Goal: Task Accomplishment & Management: Complete application form

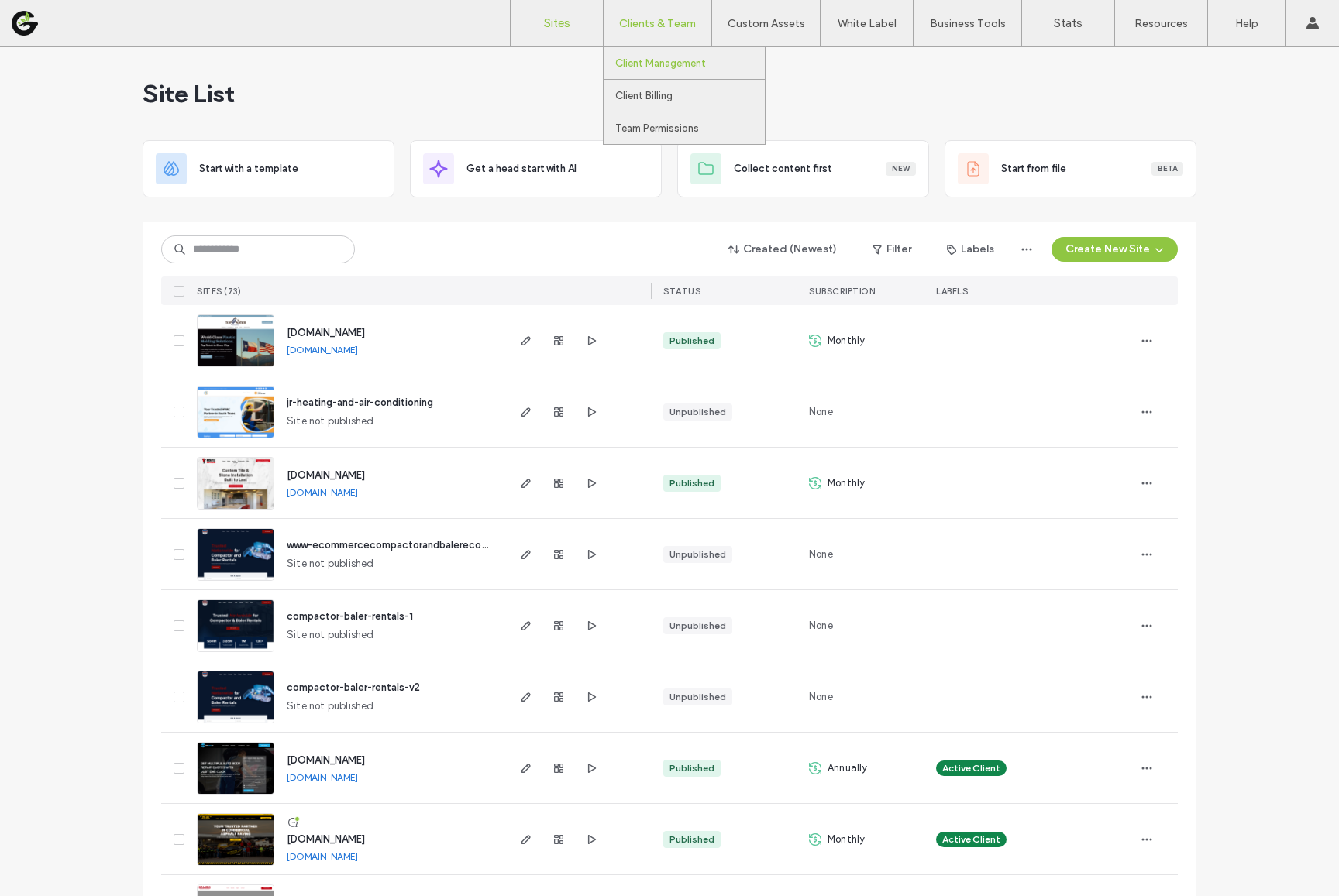
click at [640, 55] on link "Client Management" at bounding box center [690, 63] width 150 height 32
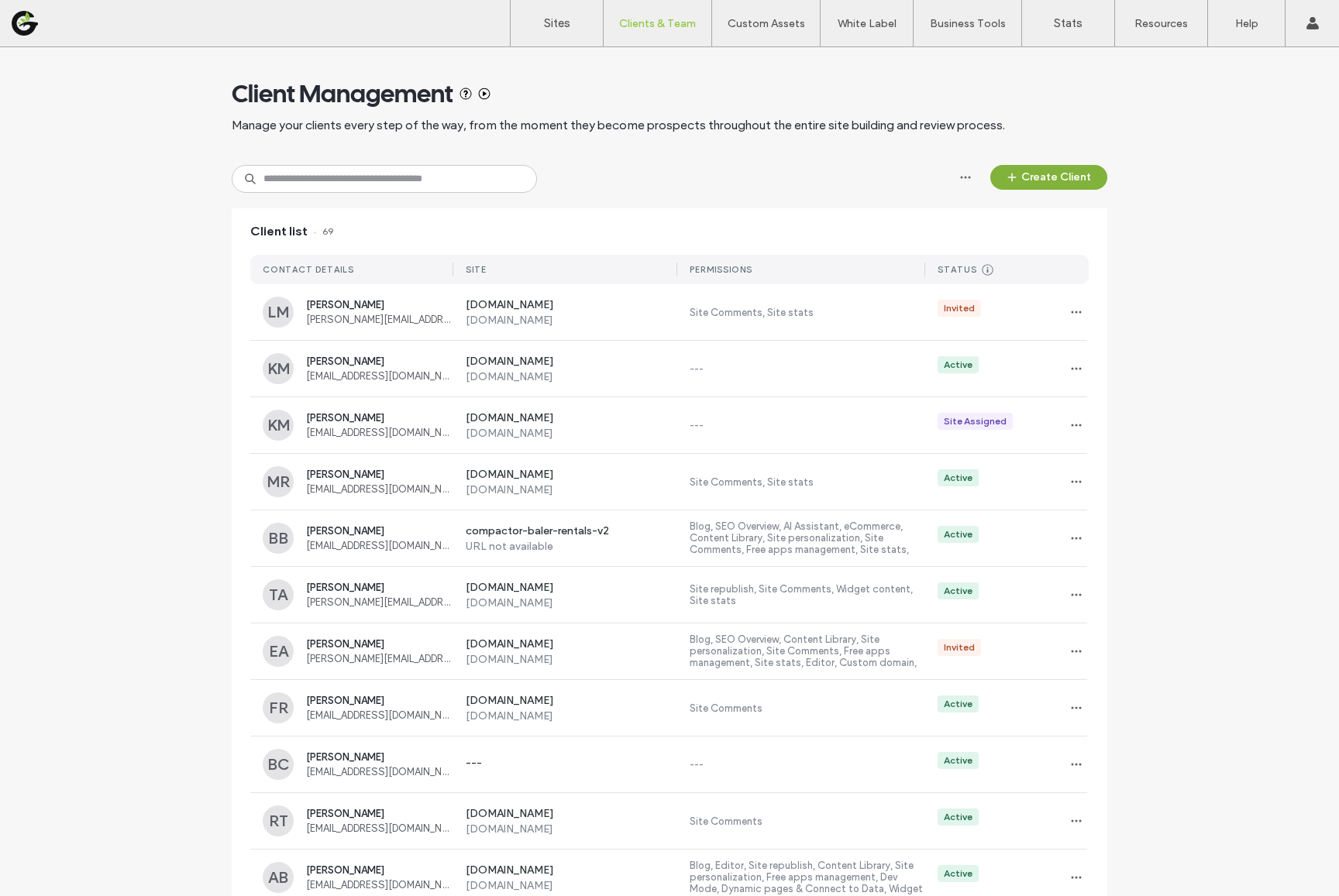
click at [1090, 180] on button "Create Client" at bounding box center [1048, 177] width 117 height 25
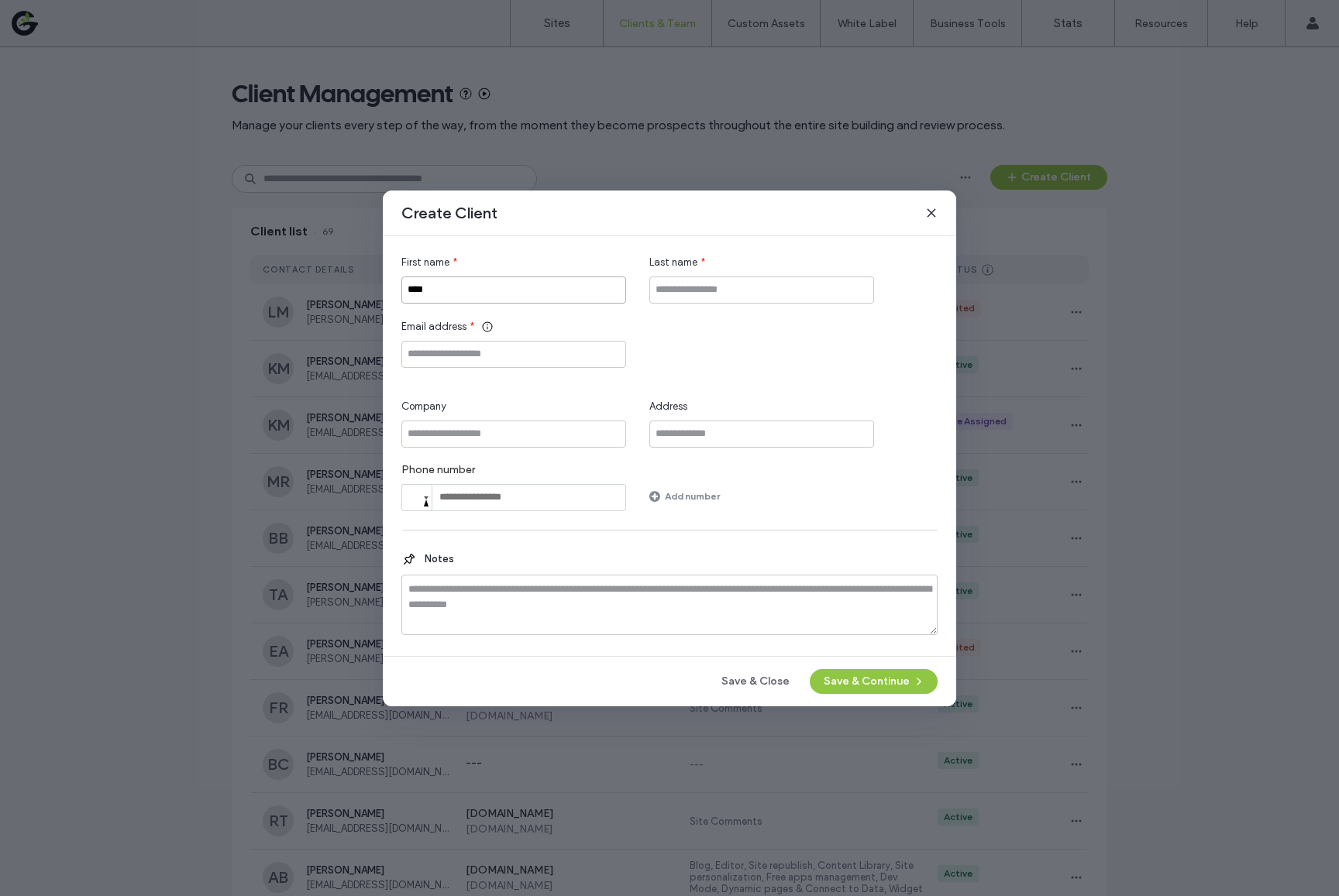
type input "****"
type input "*******"
click at [562, 371] on div "First name * **** Last name * ******* Email address * Company Address Phone num…" at bounding box center [670, 383] width 537 height 257
paste input "**********"
type input "**********"
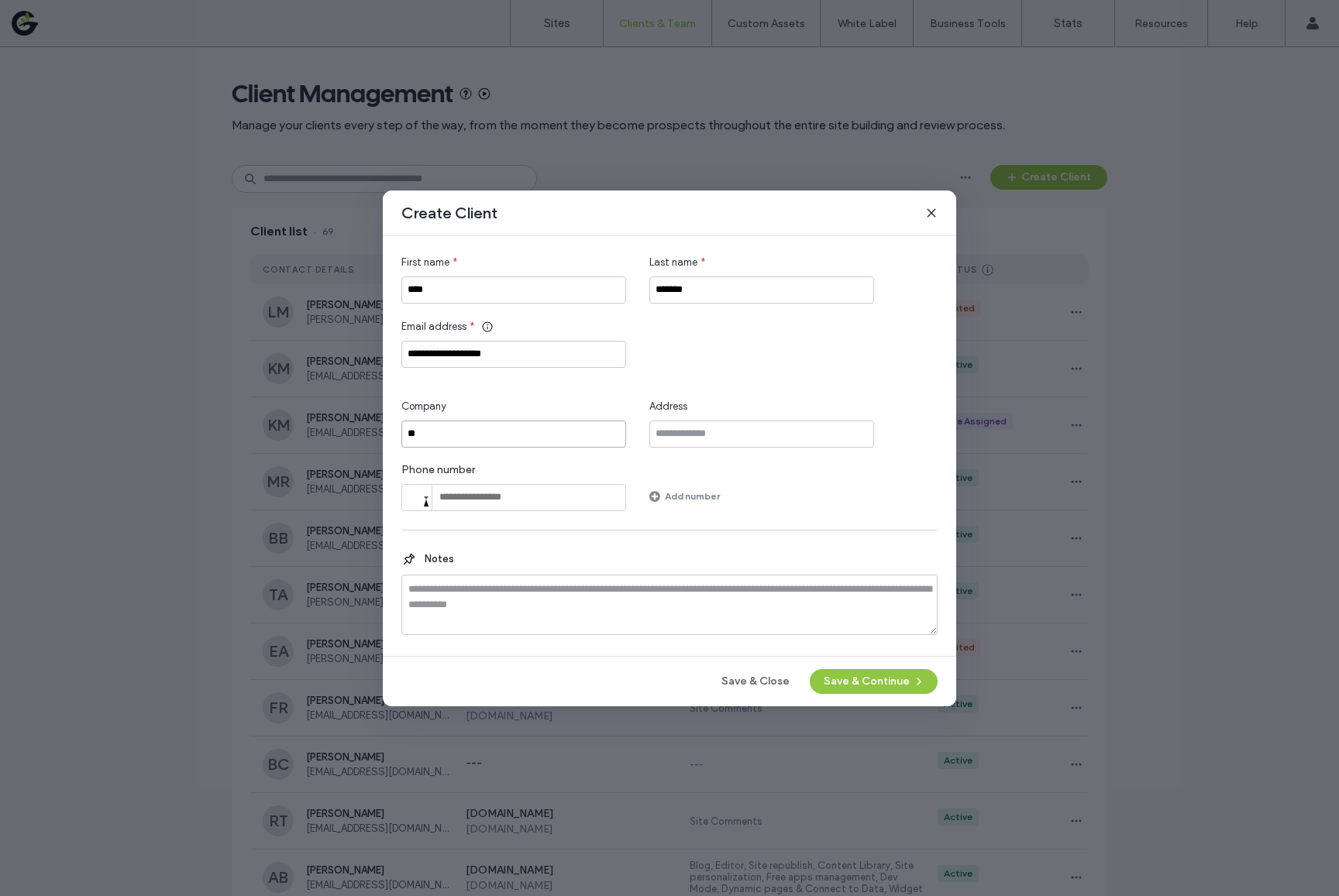
type input "*"
type input "**********"
click at [917, 673] on span "button" at bounding box center [917, 681] width 16 height 23
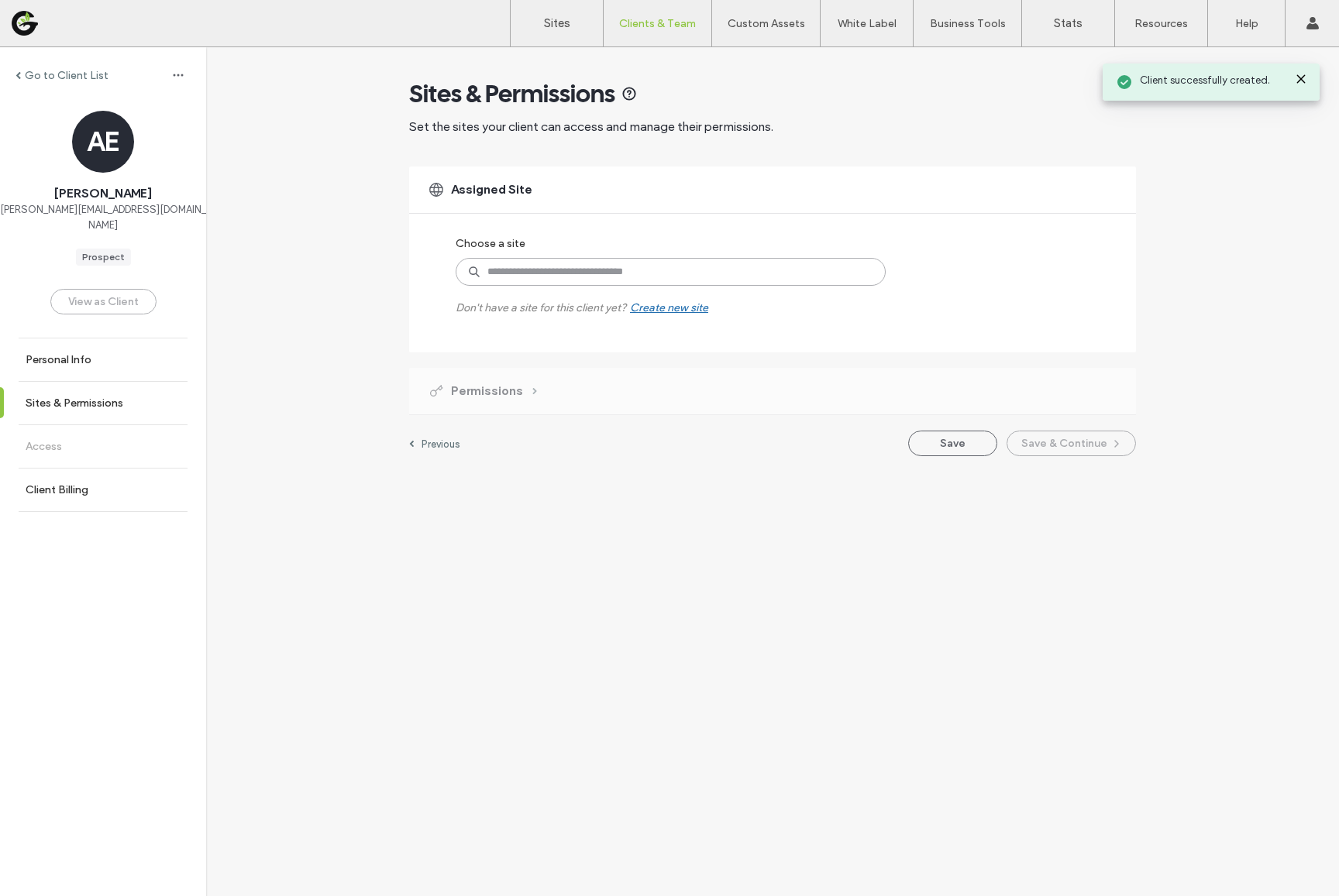
click at [526, 274] on input at bounding box center [670, 272] width 430 height 28
type input "****"
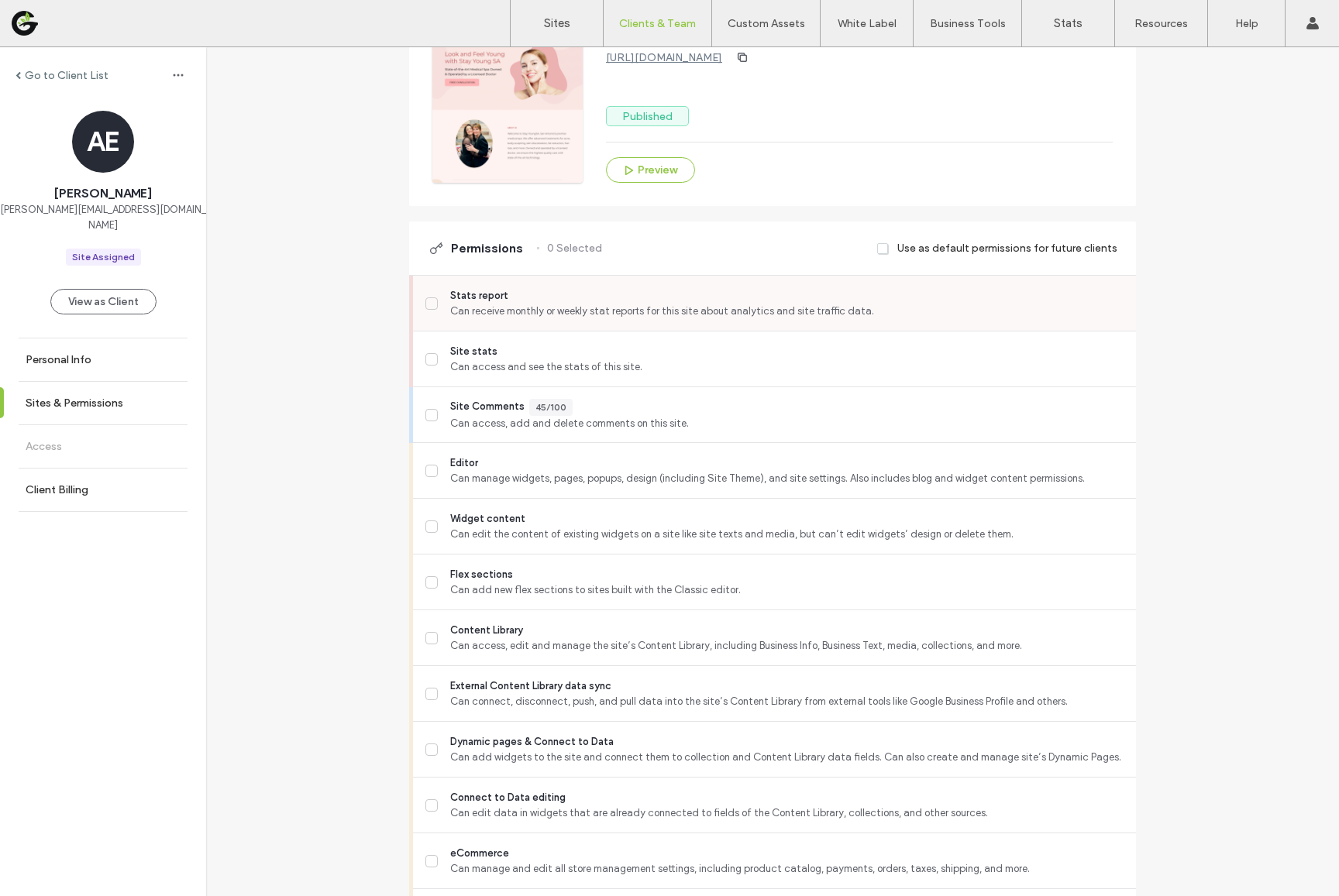
scroll to position [335, 0]
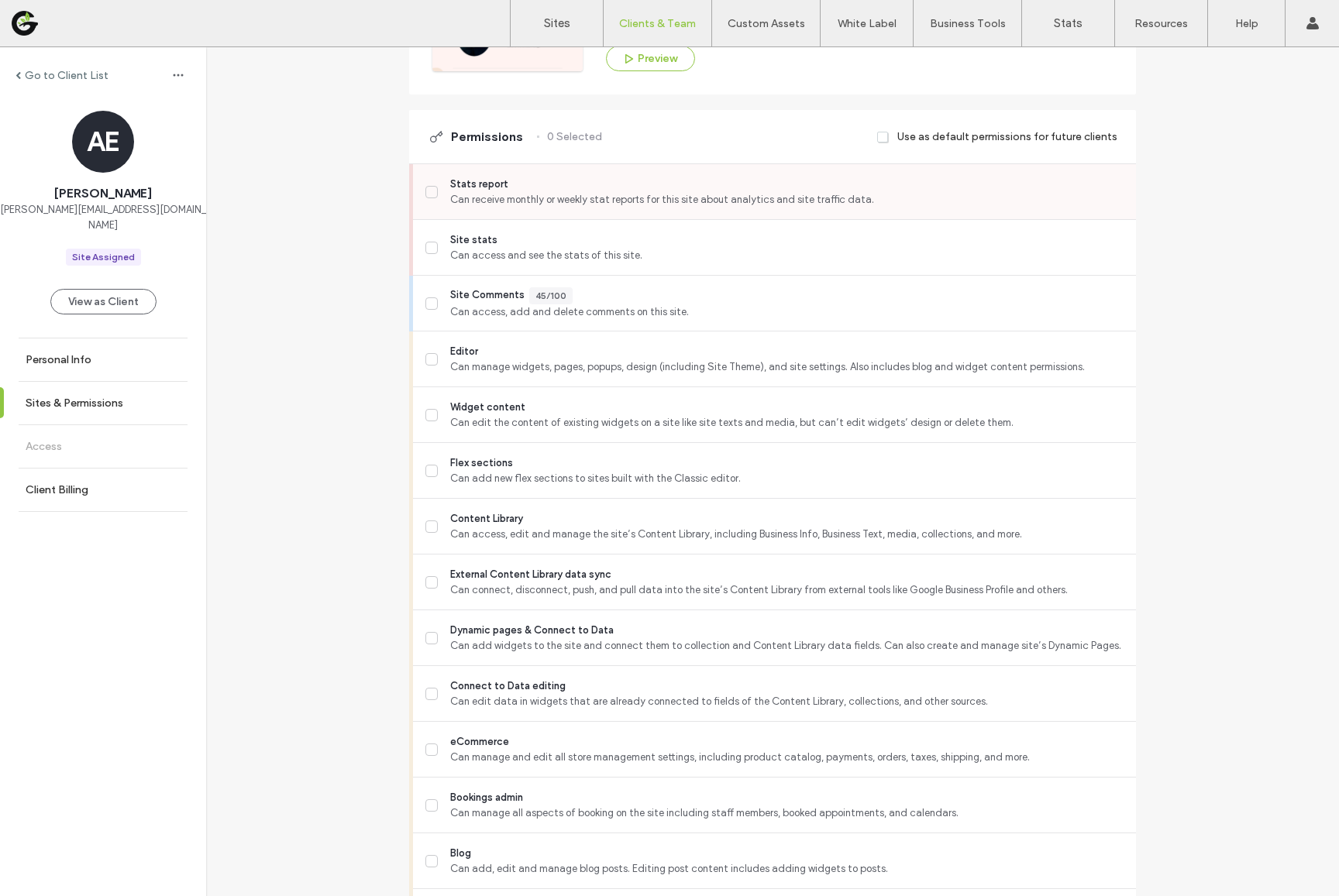
click at [490, 204] on span "Can receive monthly or weekly stat reports for this site about analytics and si…" at bounding box center [786, 200] width 673 height 16
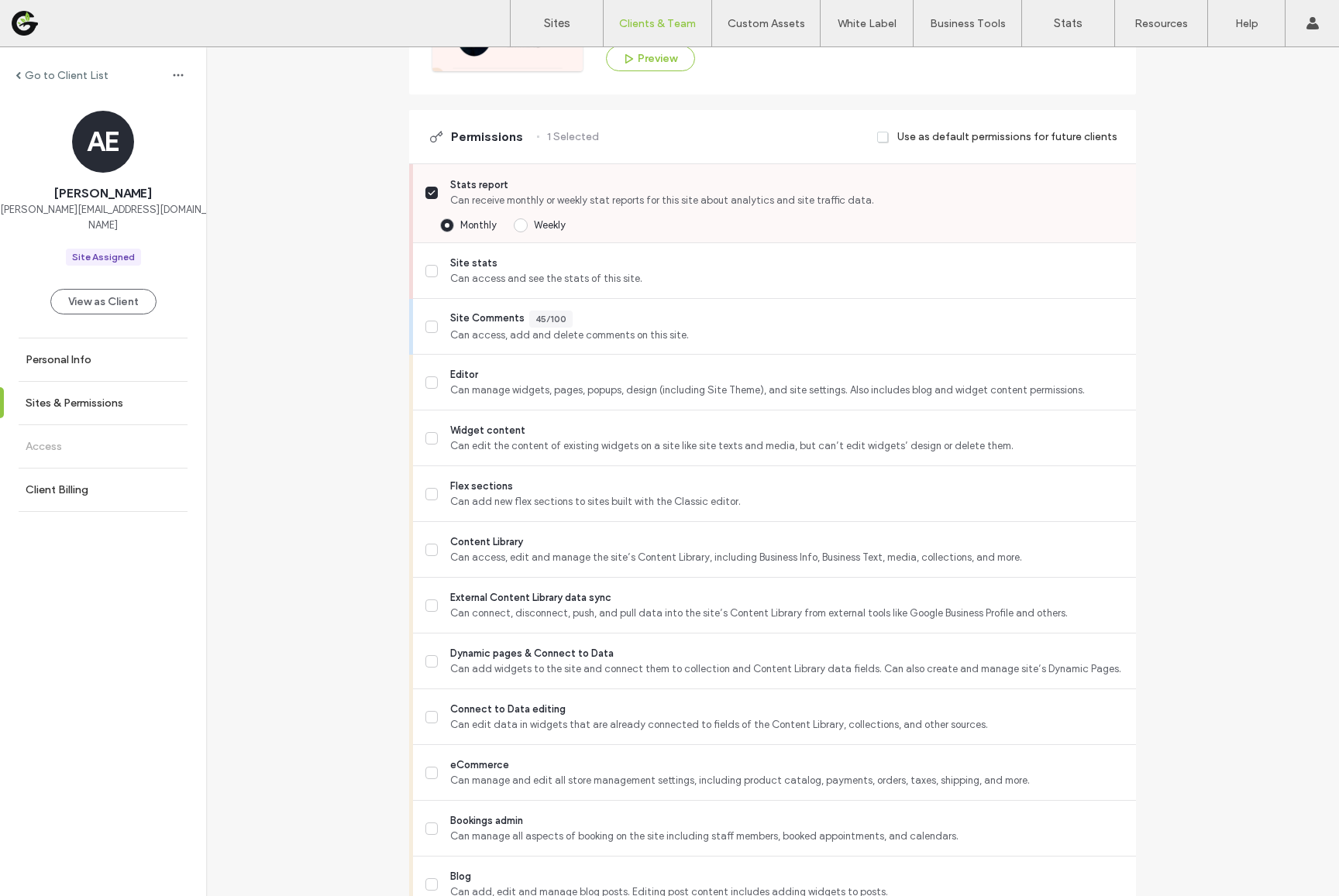
click at [481, 211] on div "Stats report Can receive monthly or weekly stat reports for this site about ana…" at bounding box center [773, 203] width 722 height 79
click at [433, 196] on label "Stats report Can receive monthly or weekly stat reports for this site about ana…" at bounding box center [774, 193] width 698 height 31
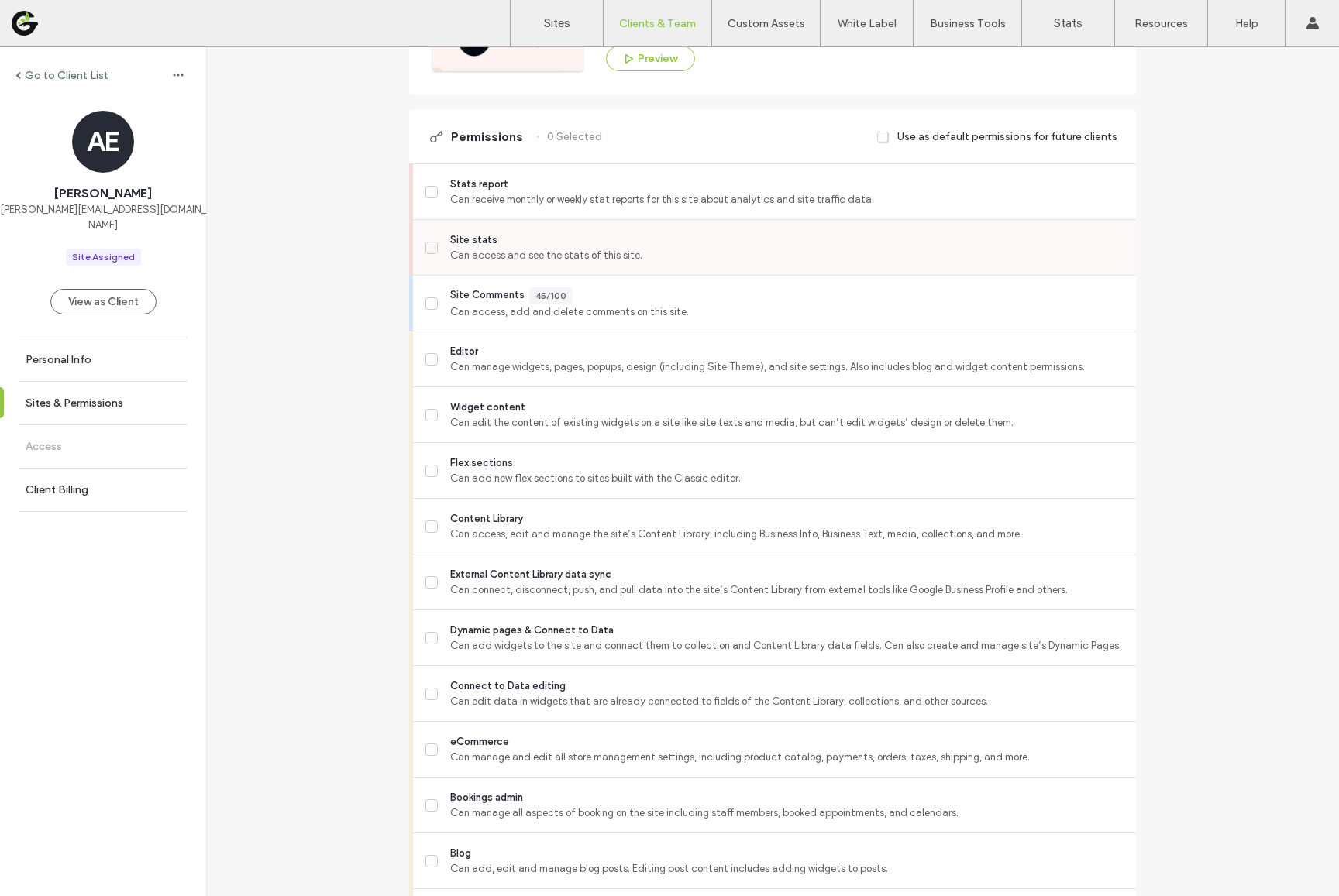
click at [427, 257] on label "Site stats Can access and see the stats of this site." at bounding box center [774, 248] width 698 height 31
click at [432, 364] on span at bounding box center [432, 360] width 12 height 12
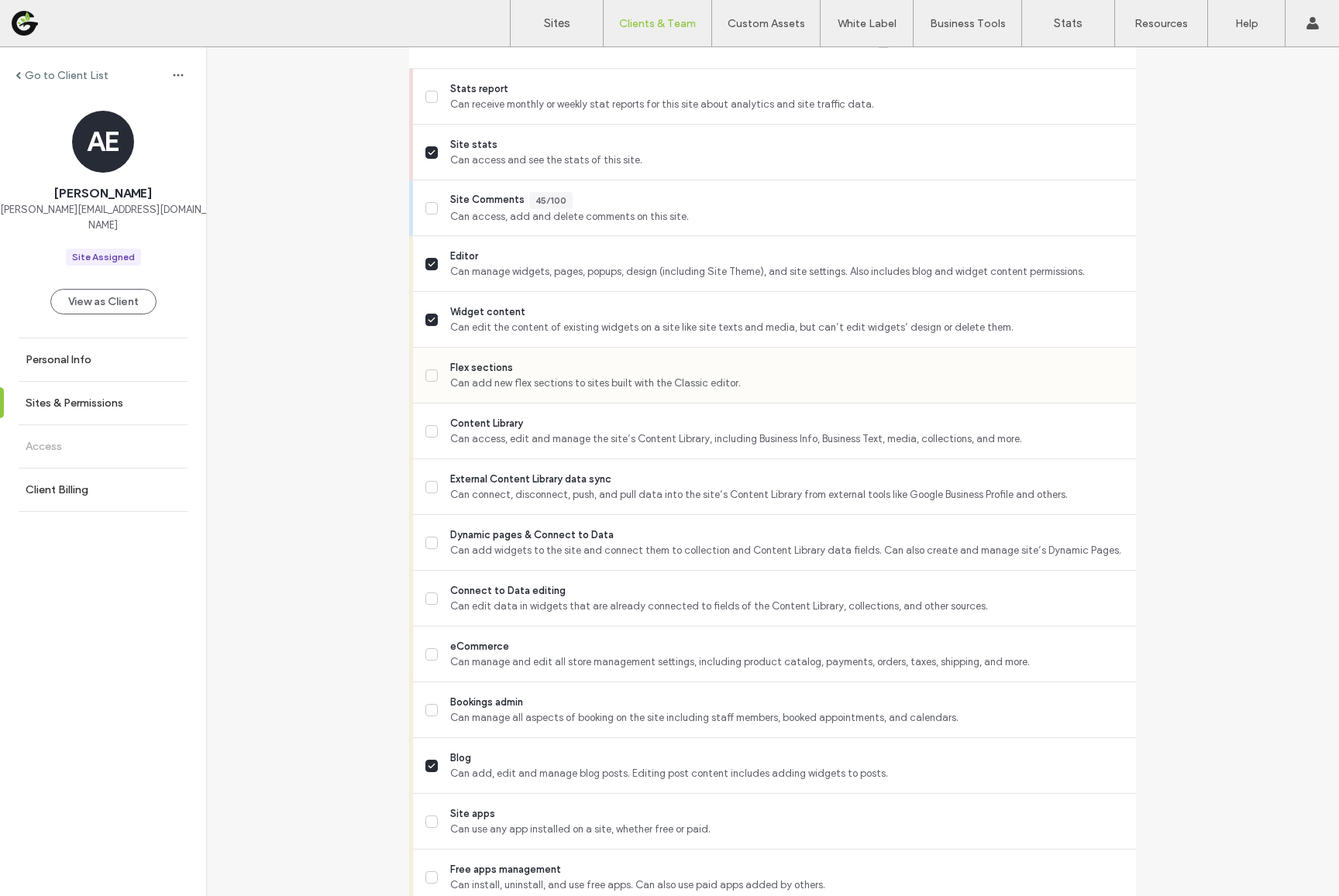
scroll to position [512, 0]
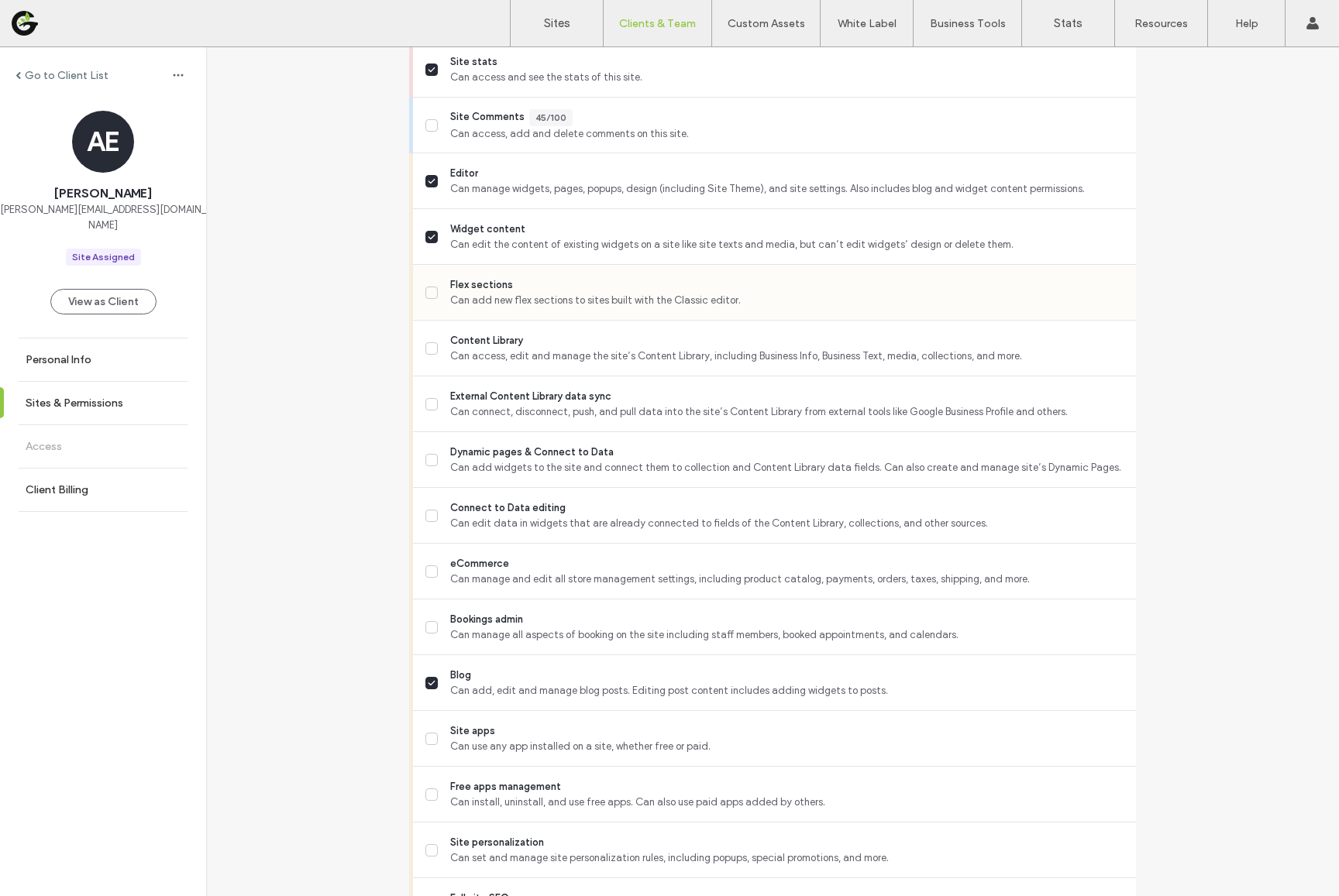
click at [419, 303] on div "Flex sections Can add new flex sections to sites built with the Classic editor." at bounding box center [773, 293] width 722 height 56
click at [443, 304] on label "Flex sections Can add new flex sections to sites built with the Classic editor." at bounding box center [774, 293] width 698 height 31
click at [443, 352] on label "Content Library Can access, edit and manage the site’s Content Library, includi…" at bounding box center [774, 348] width 698 height 31
click at [450, 405] on span "Can connect, disconnect, push, and pull data into the site’s Content Library fr…" at bounding box center [786, 413] width 673 height 16
click at [450, 458] on span "Dynamic pages & Connect to Data" at bounding box center [786, 452] width 673 height 16
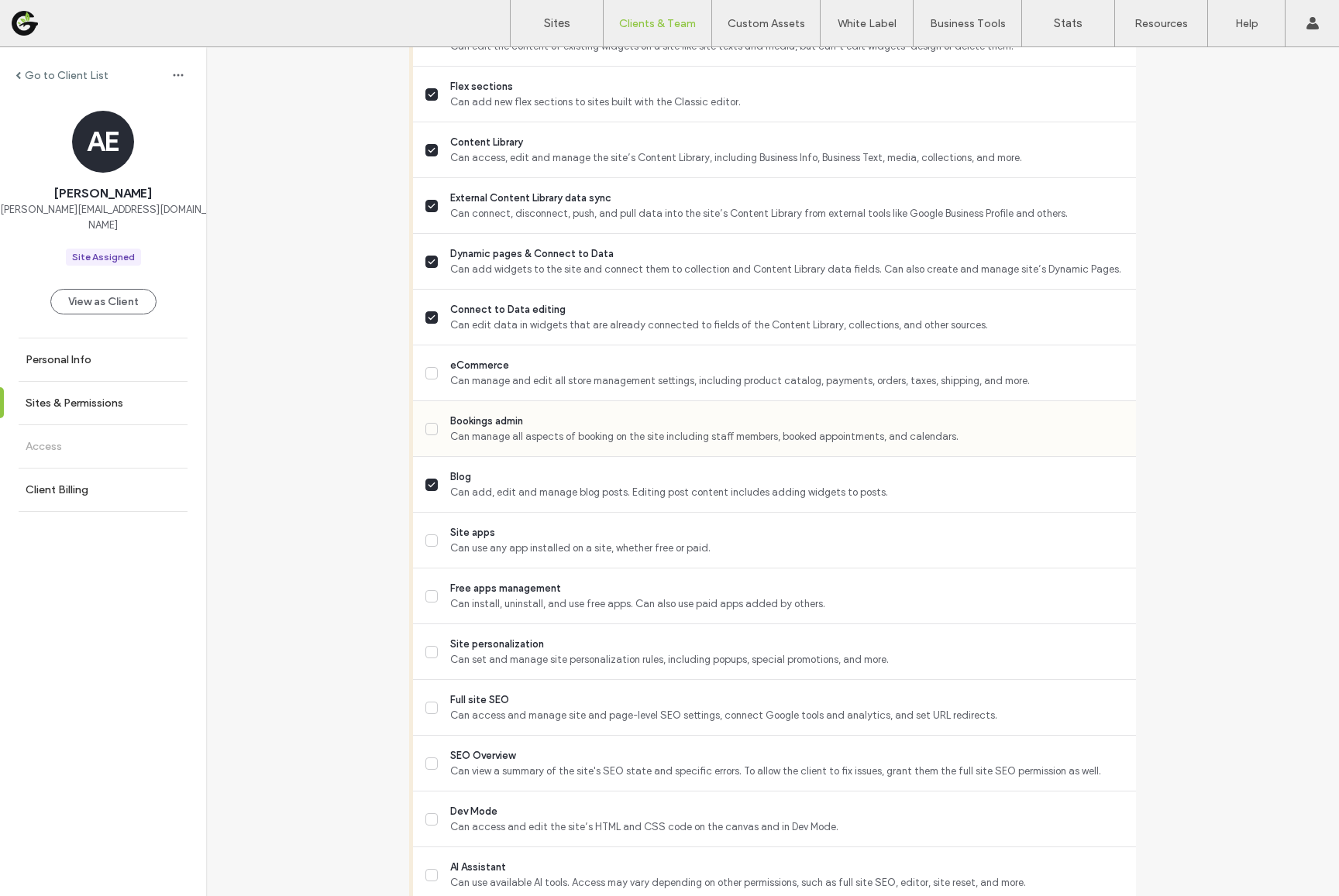
scroll to position [774, 0]
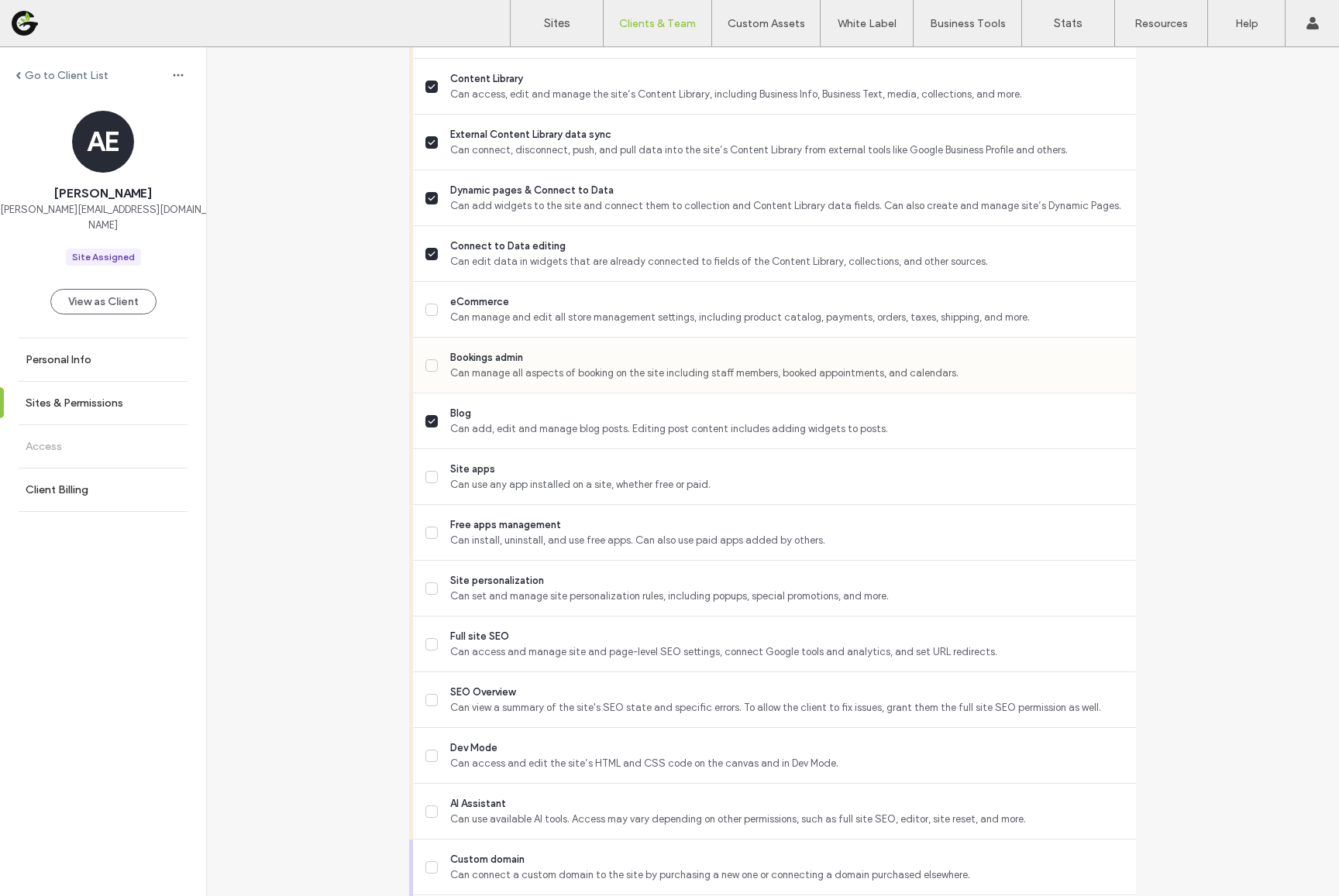
click at [471, 381] on div "Bookings admin Can manage all aspects of booking on the site including staff me…" at bounding box center [780, 365] width 710 height 55
click at [471, 371] on span "Can manage all aspects of booking on the site including staff members, booked a…" at bounding box center [786, 374] width 673 height 16
click at [474, 536] on span "Can install, uninstall, and use free apps. Can also use paid apps added by othe…" at bounding box center [786, 540] width 673 height 16
click at [474, 597] on span "Can set and manage site personalization rules, including popups, special promot…" at bounding box center [786, 596] width 673 height 16
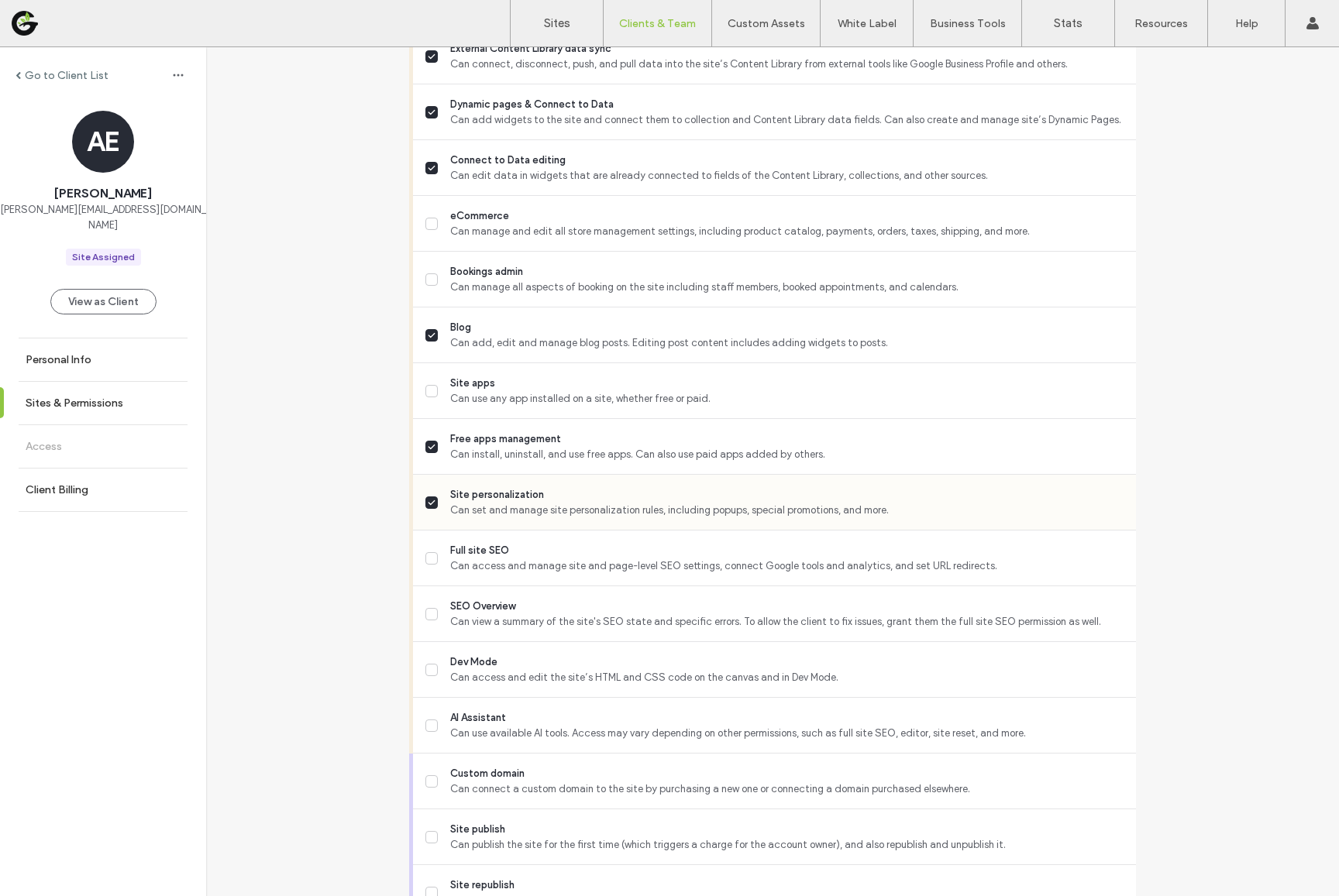
scroll to position [939, 0]
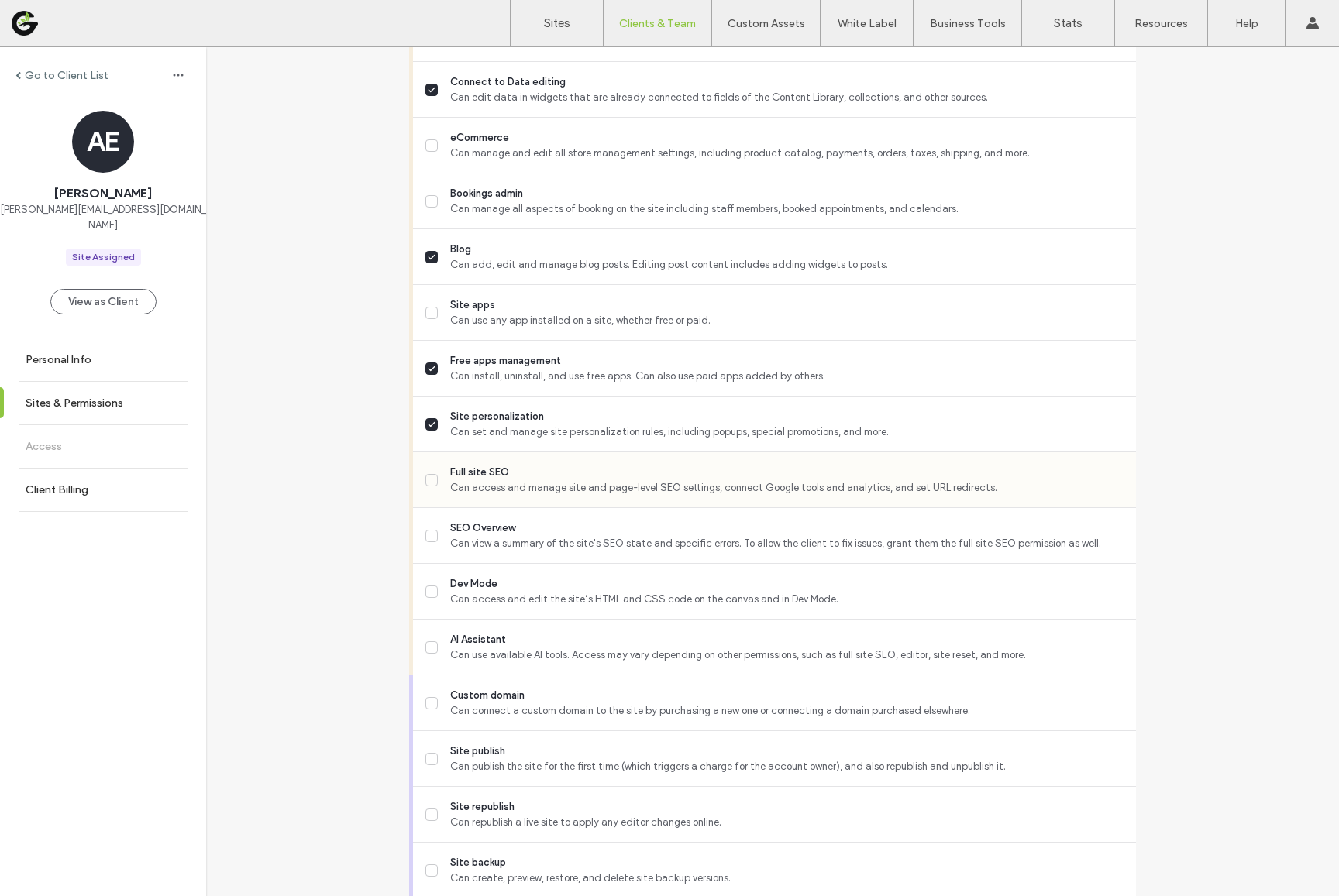
click at [473, 485] on span "Can access and manage site and page-level SEO settings, connect Google tools an…" at bounding box center [786, 488] width 673 height 16
click at [474, 534] on span "SEO Overview" at bounding box center [786, 528] width 673 height 16
click at [474, 576] on span "Dev Mode" at bounding box center [786, 584] width 673 height 16
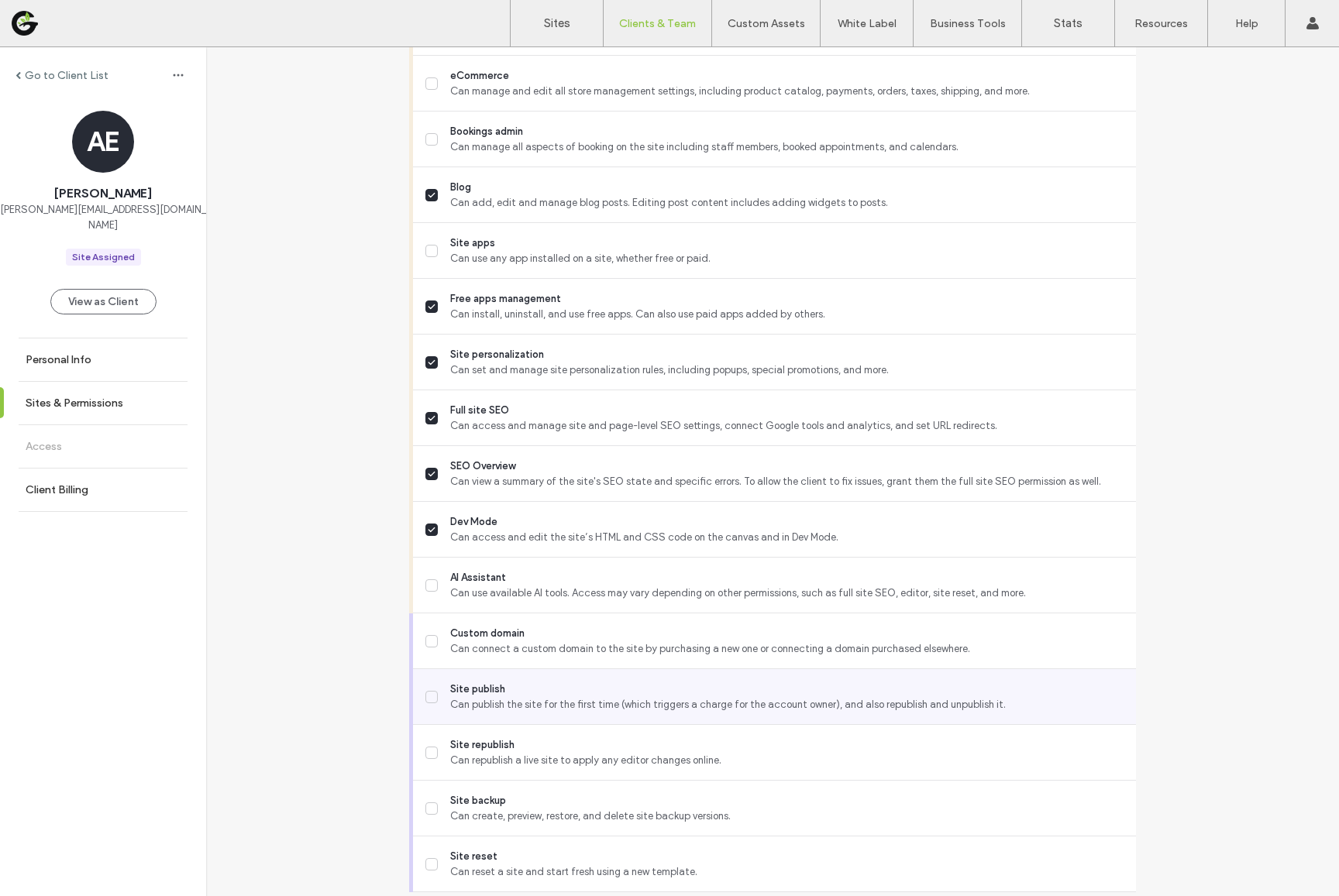
scroll to position [1053, 0]
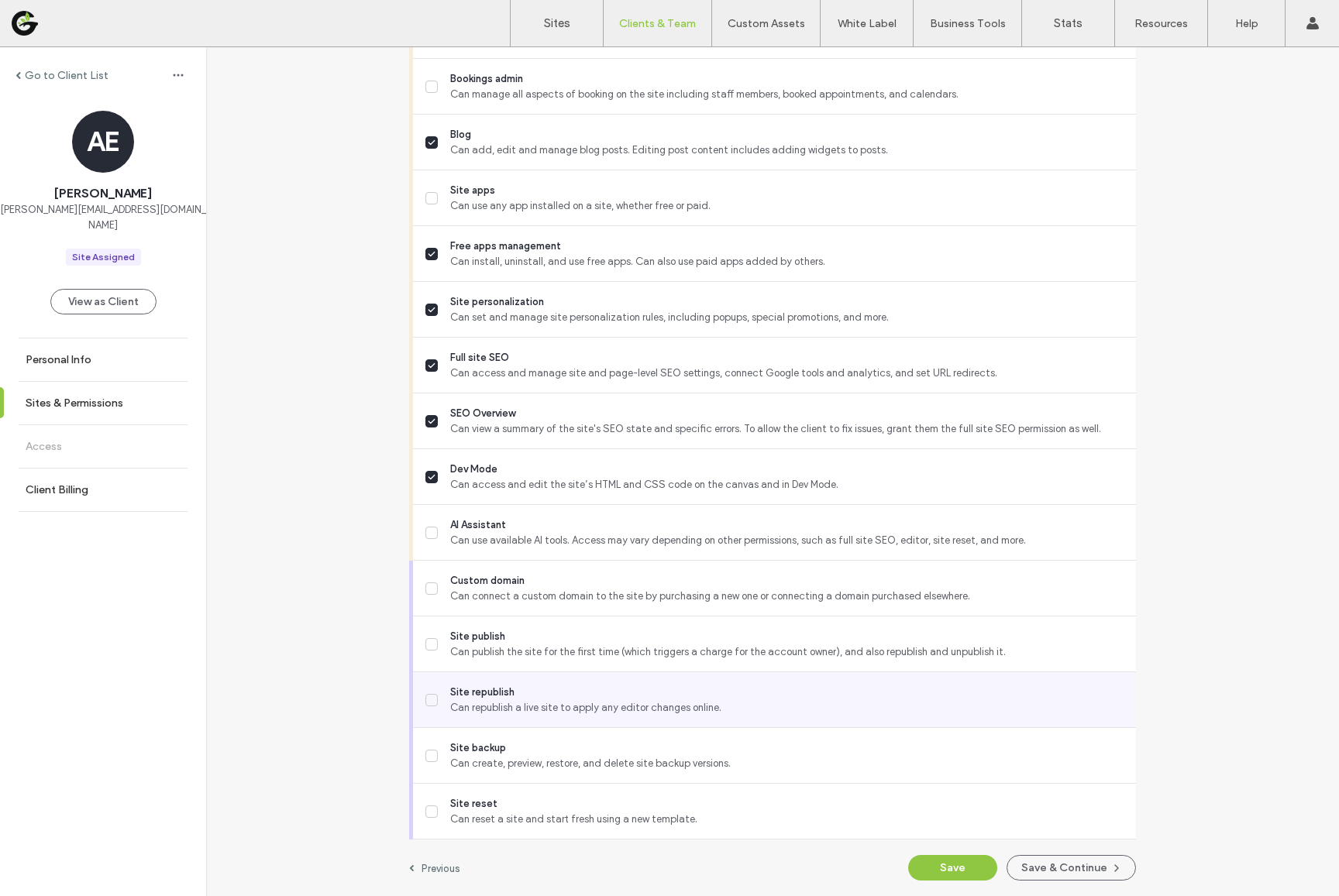
click at [474, 697] on span "Site republish" at bounding box center [786, 692] width 673 height 16
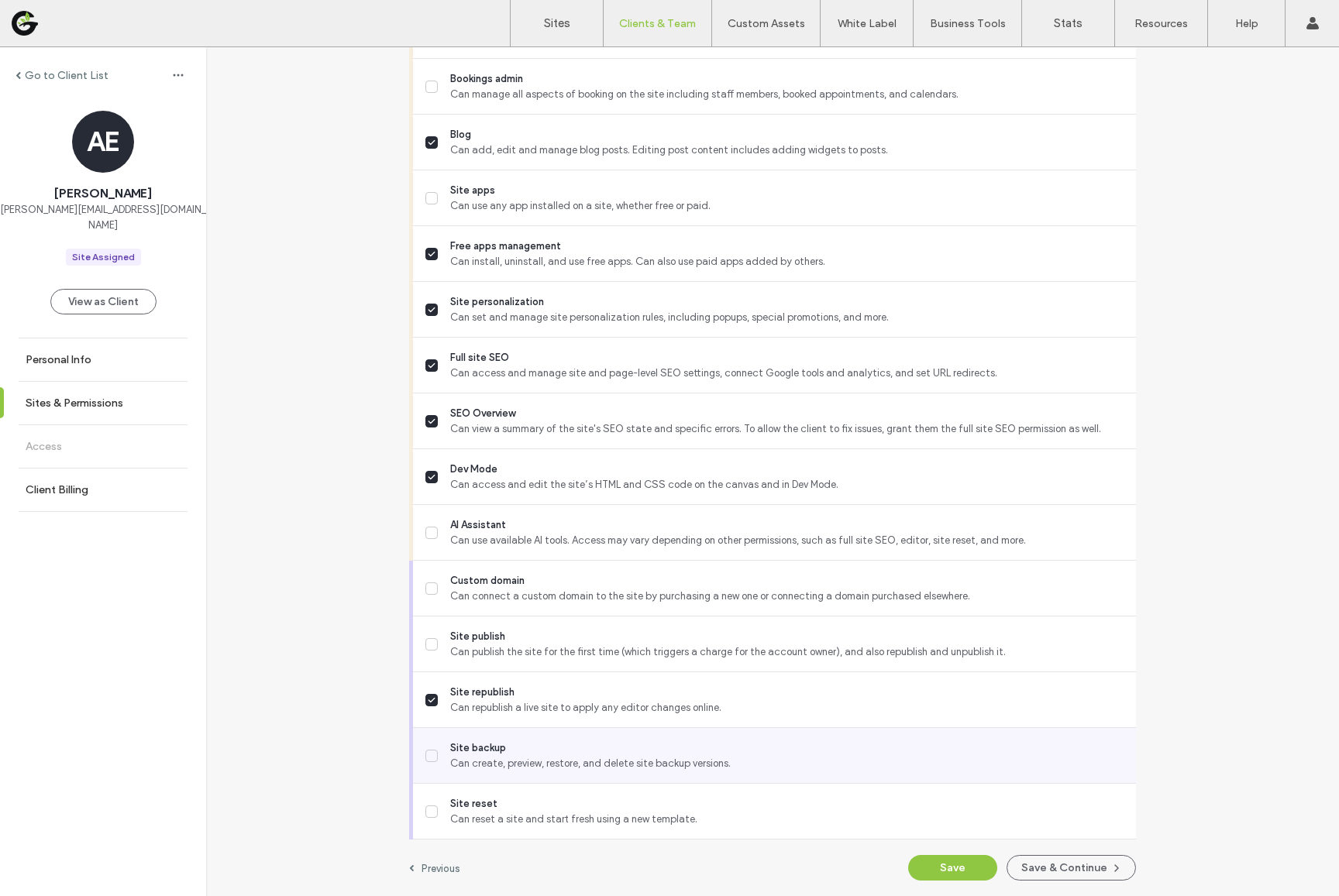
click at [475, 757] on span "Can create, preview, restore, and delete site backup versions." at bounding box center [786, 764] width 673 height 16
click at [966, 865] on button "Save" at bounding box center [952, 868] width 89 height 26
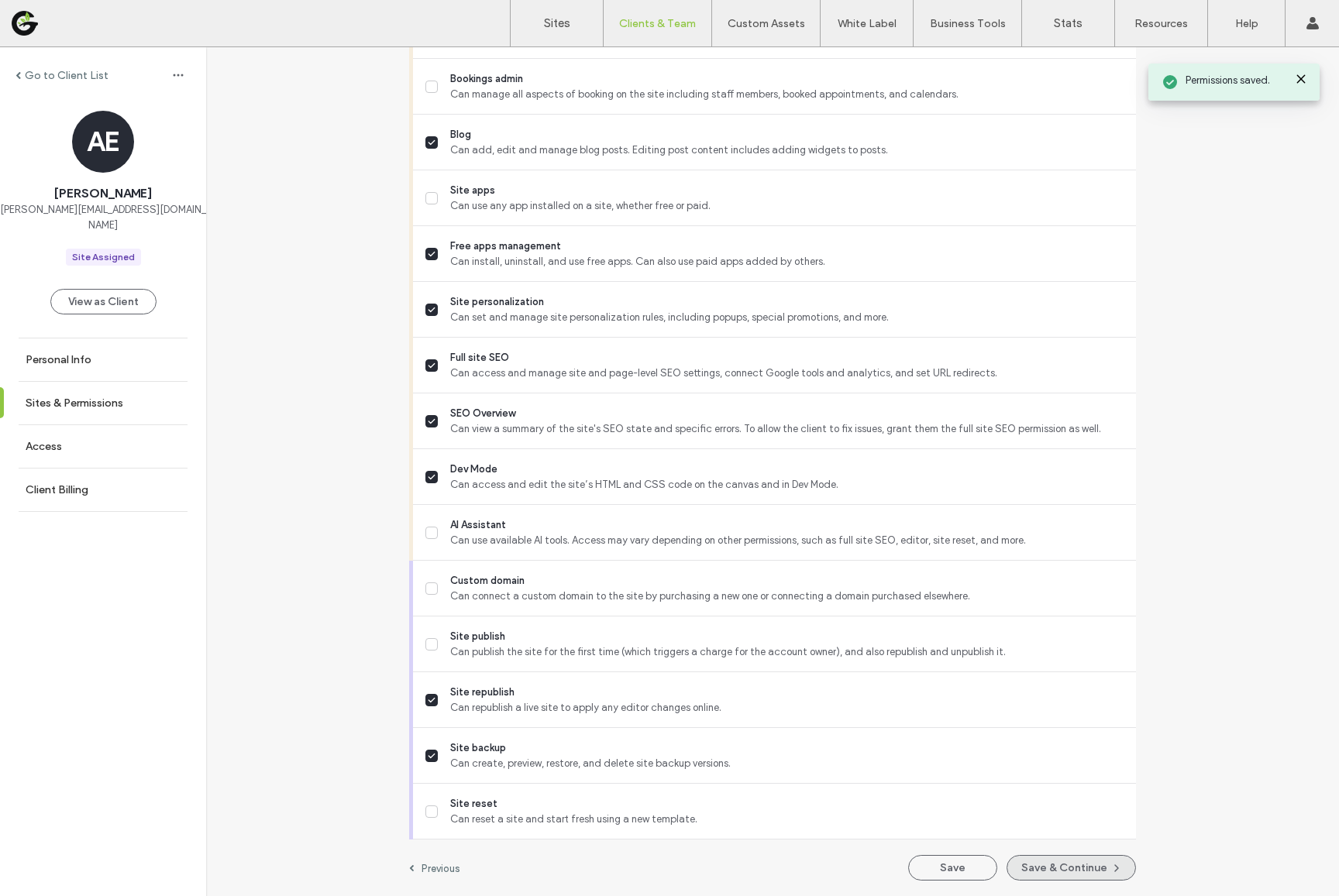
click at [1035, 867] on button "Save & Continue" at bounding box center [1070, 868] width 129 height 26
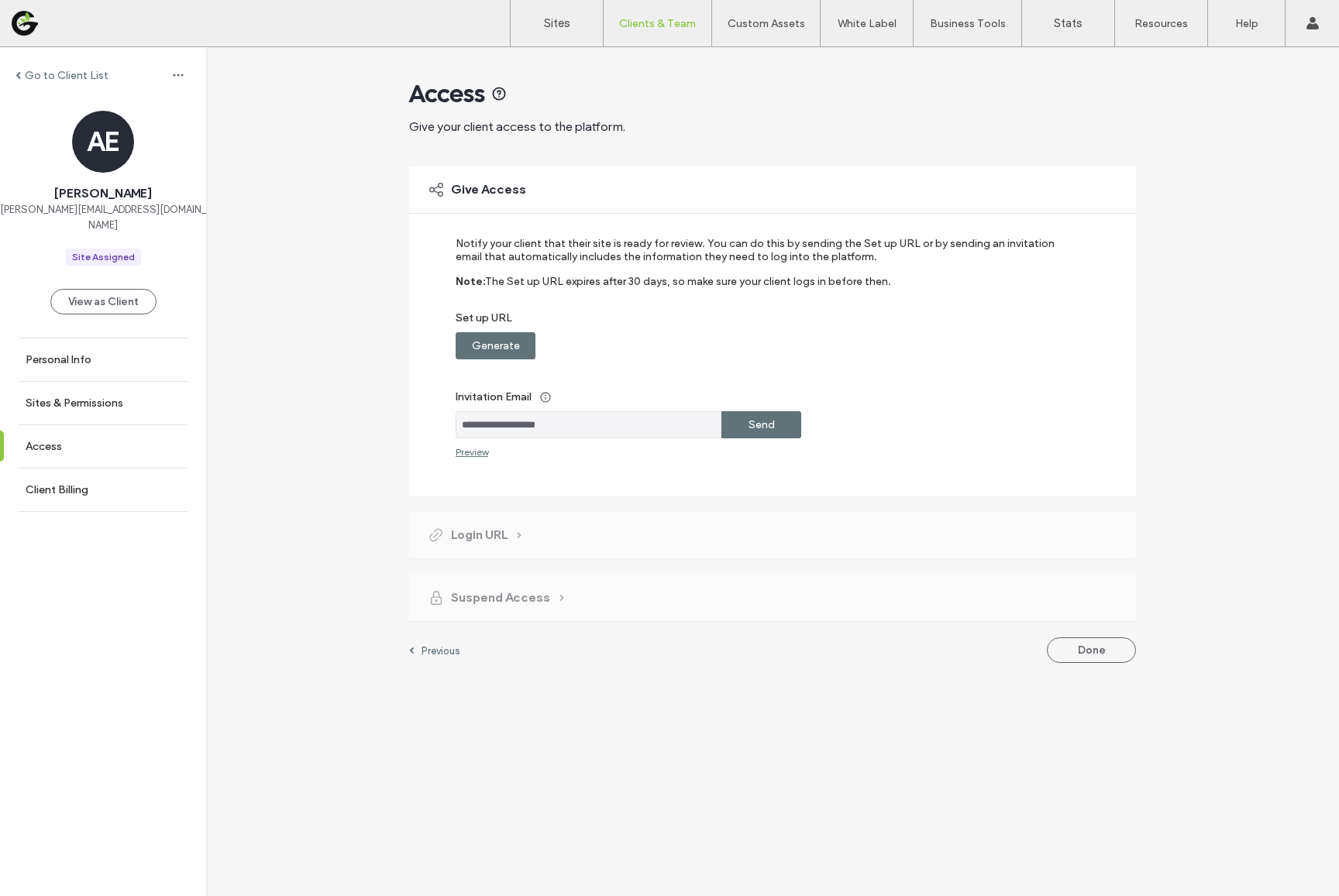
click at [486, 453] on div "Preview" at bounding box center [472, 452] width 33 height 12
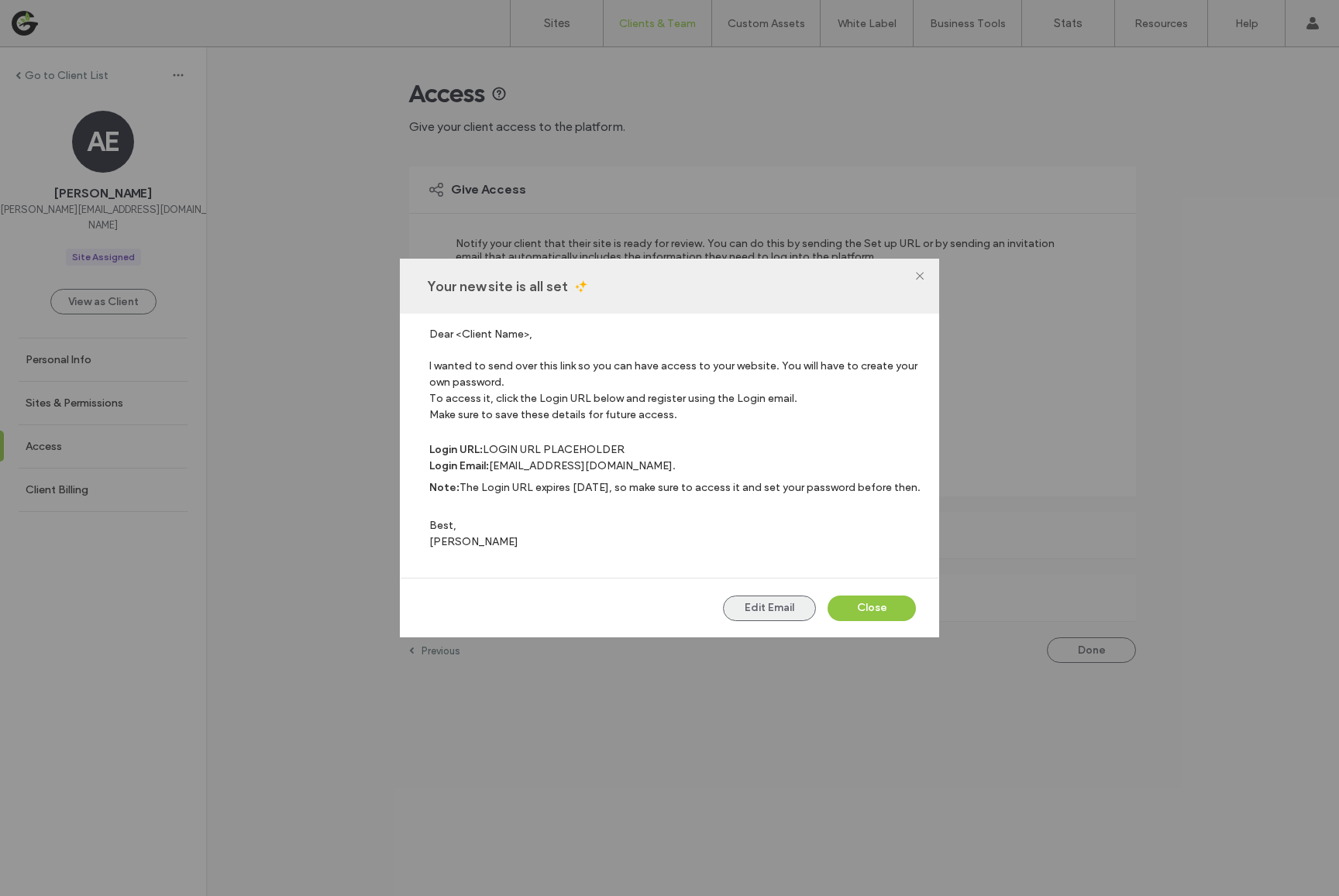
click at [742, 620] on button "Edit Email" at bounding box center [768, 608] width 93 height 26
click at [869, 614] on button "Close" at bounding box center [871, 608] width 88 height 26
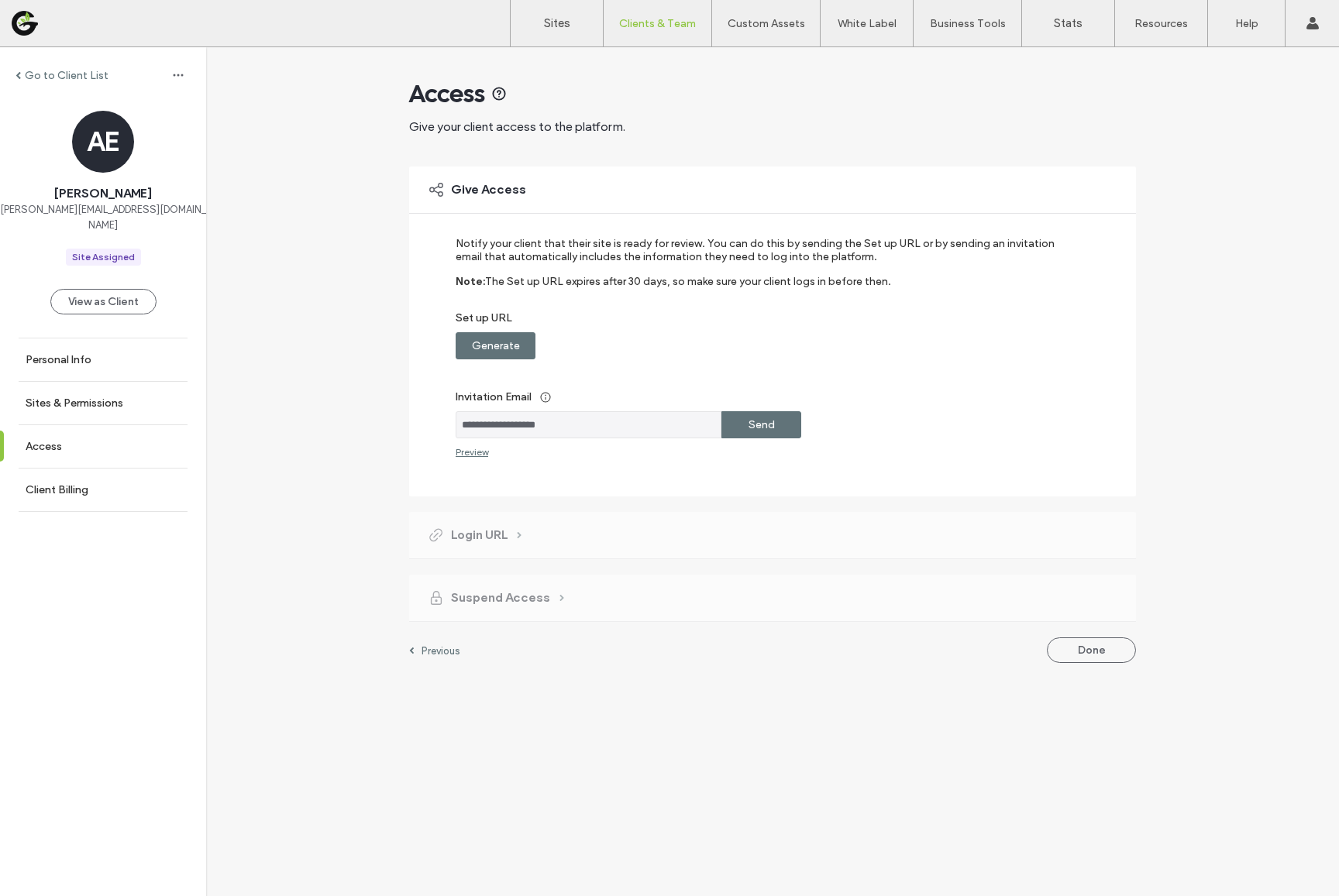
click at [760, 436] on label "Send" at bounding box center [761, 425] width 26 height 29
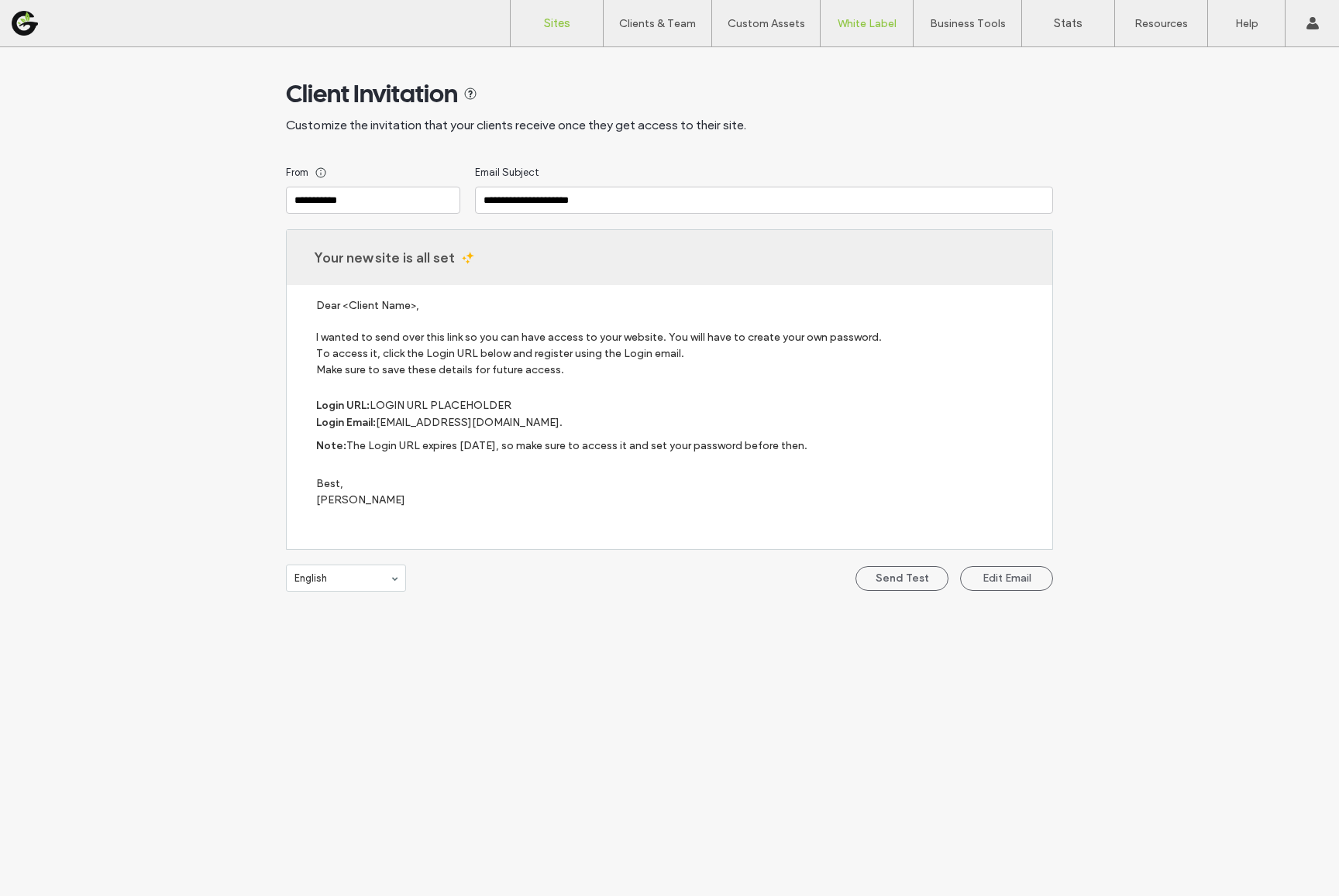
click at [570, 24] on label "Sites" at bounding box center [557, 23] width 26 height 14
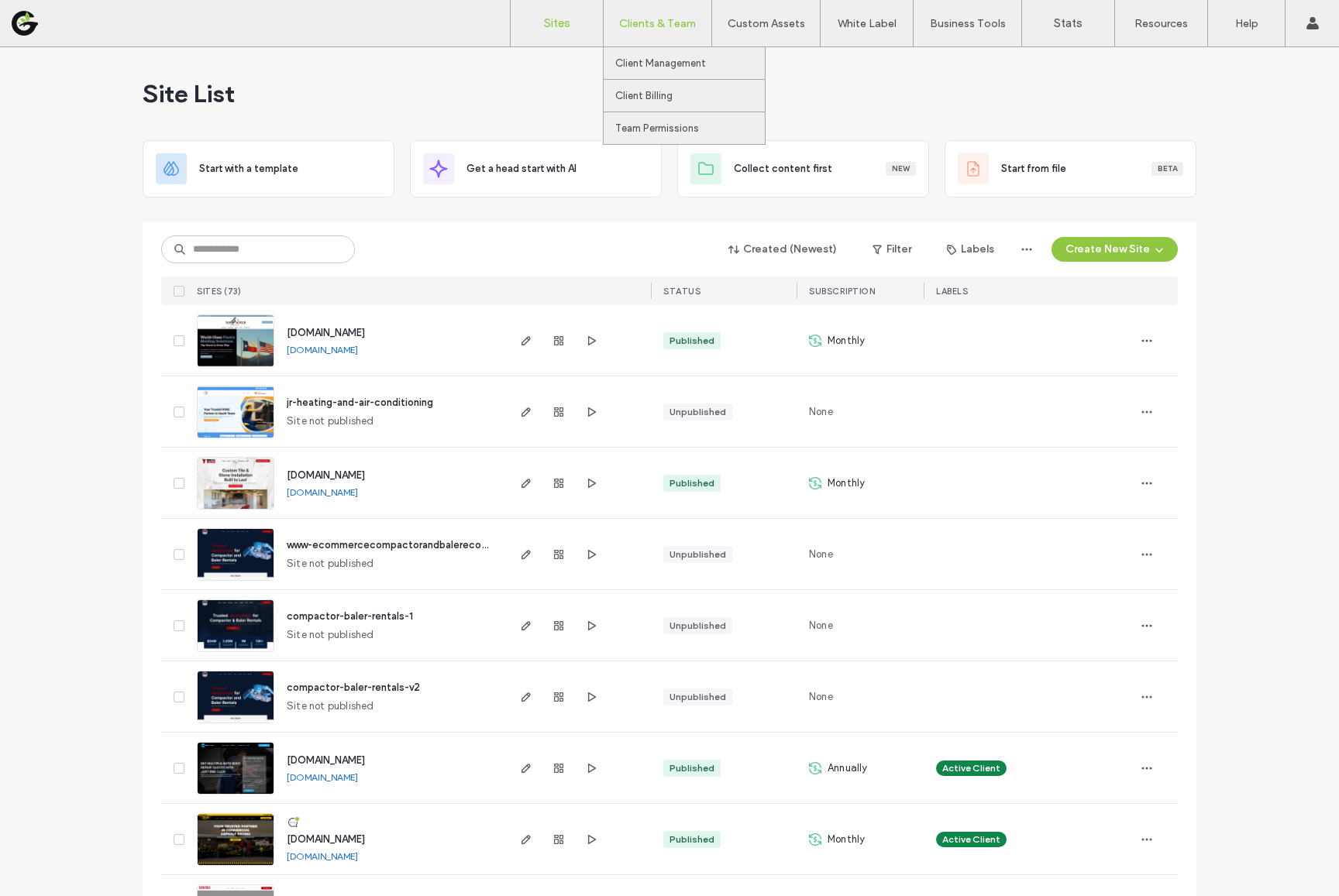
click at [654, 24] on label "Clients & Team" at bounding box center [657, 23] width 77 height 13
click at [654, 64] on label "Client Management" at bounding box center [661, 63] width 91 height 12
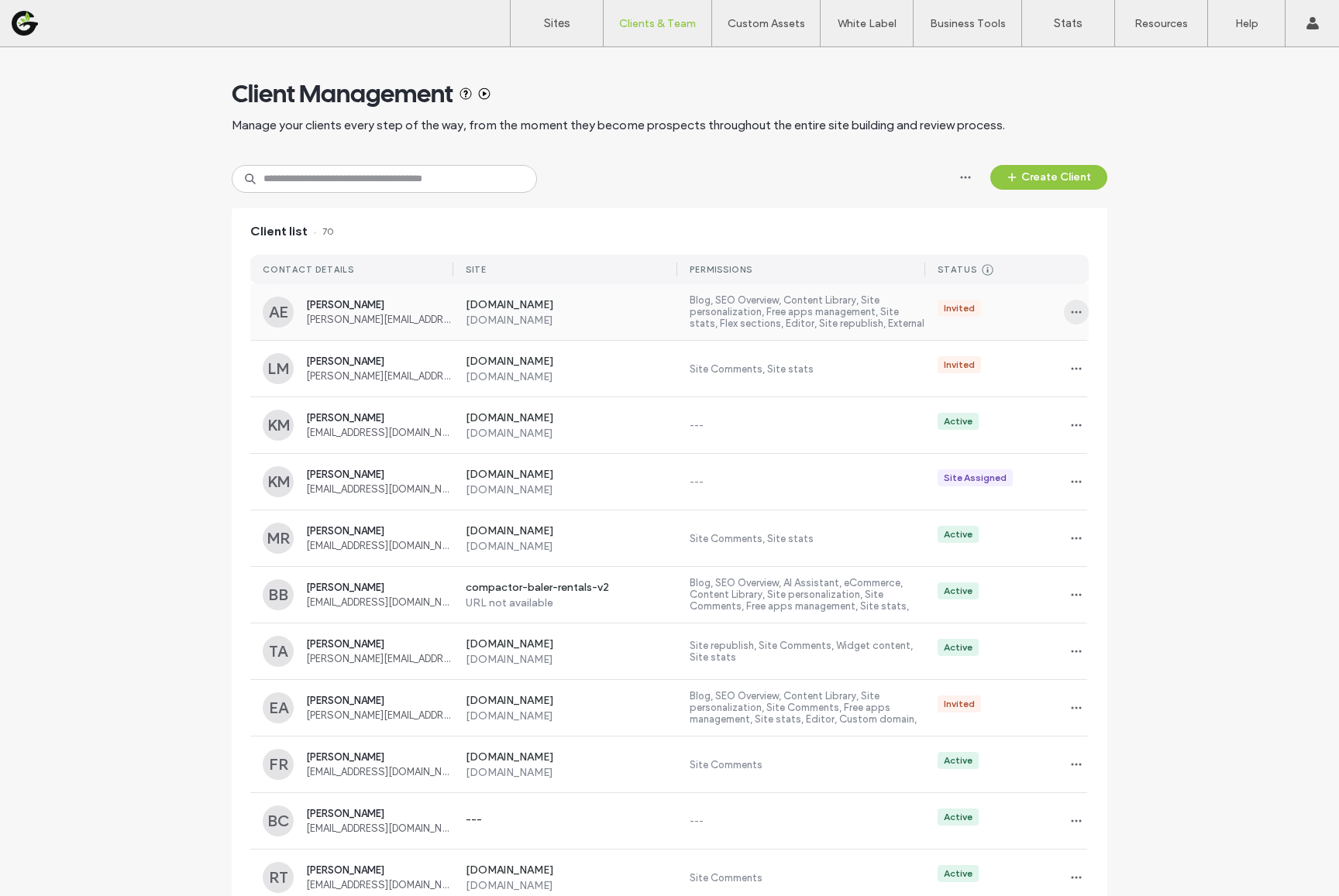
click at [1063, 313] on span "button" at bounding box center [1075, 312] width 25 height 25
click at [1115, 410] on span "Delete client" at bounding box center [1119, 412] width 58 height 16
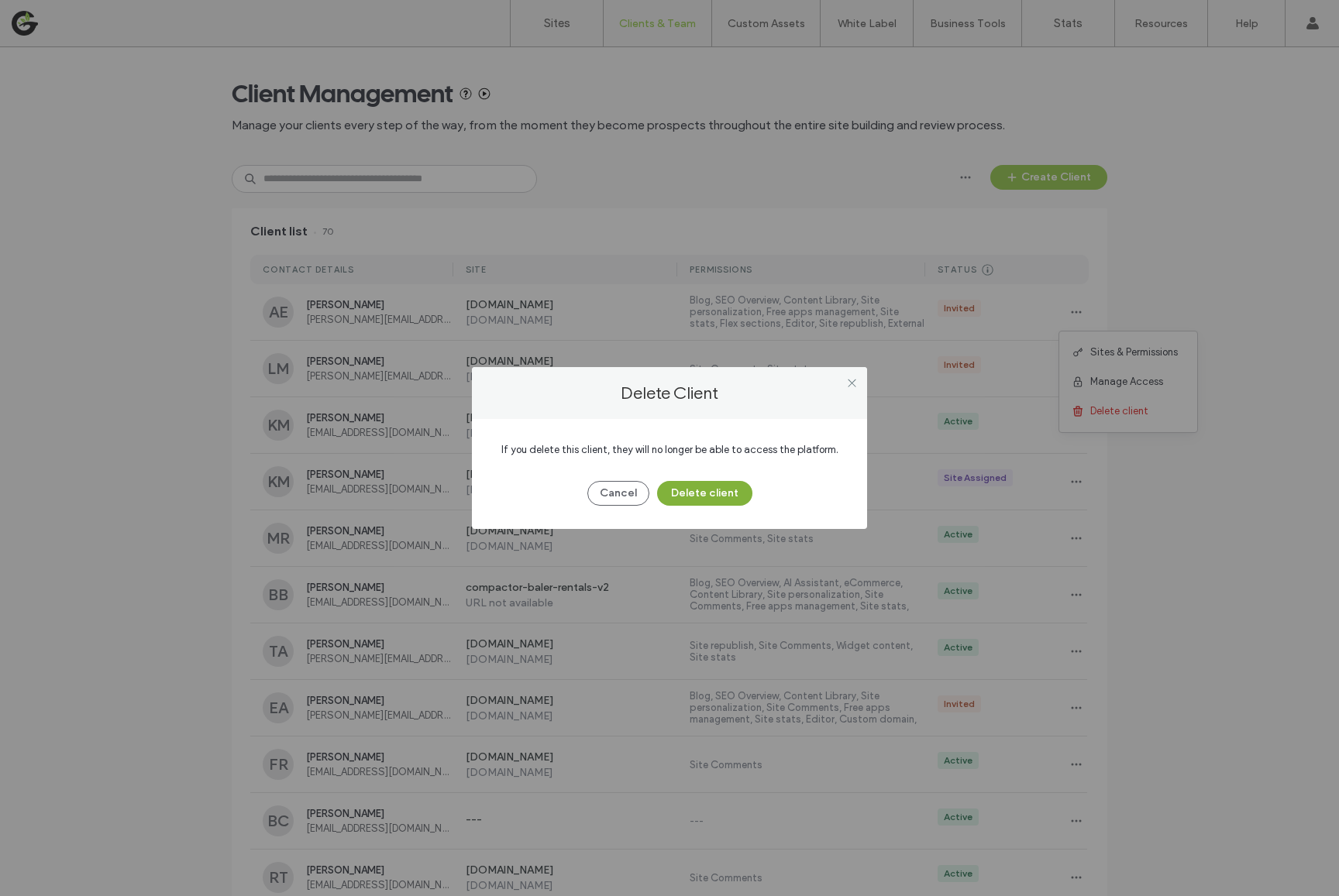
click at [690, 488] on button "Delete client" at bounding box center [703, 492] width 95 height 25
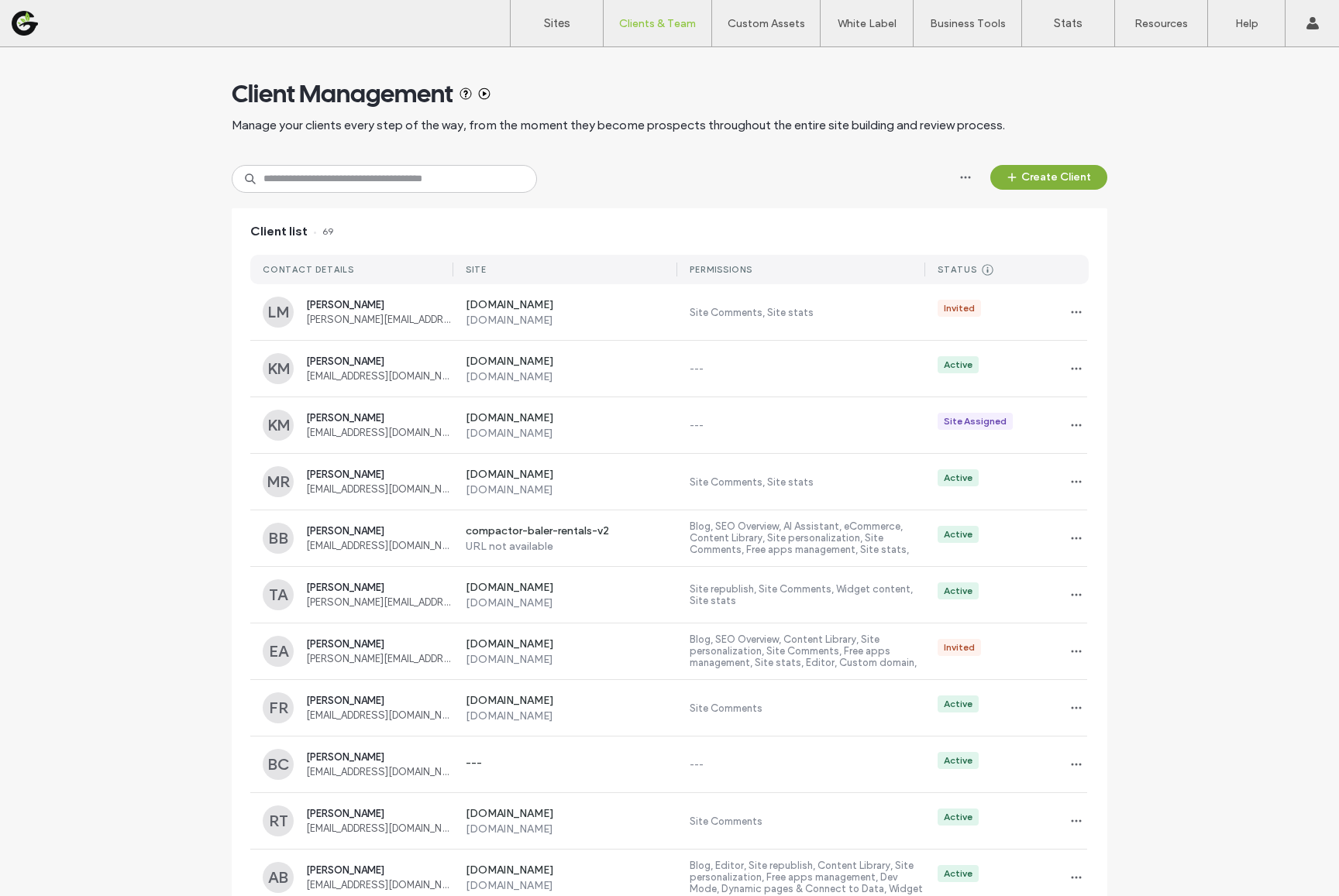
click at [1063, 181] on button "Create Client" at bounding box center [1048, 177] width 117 height 25
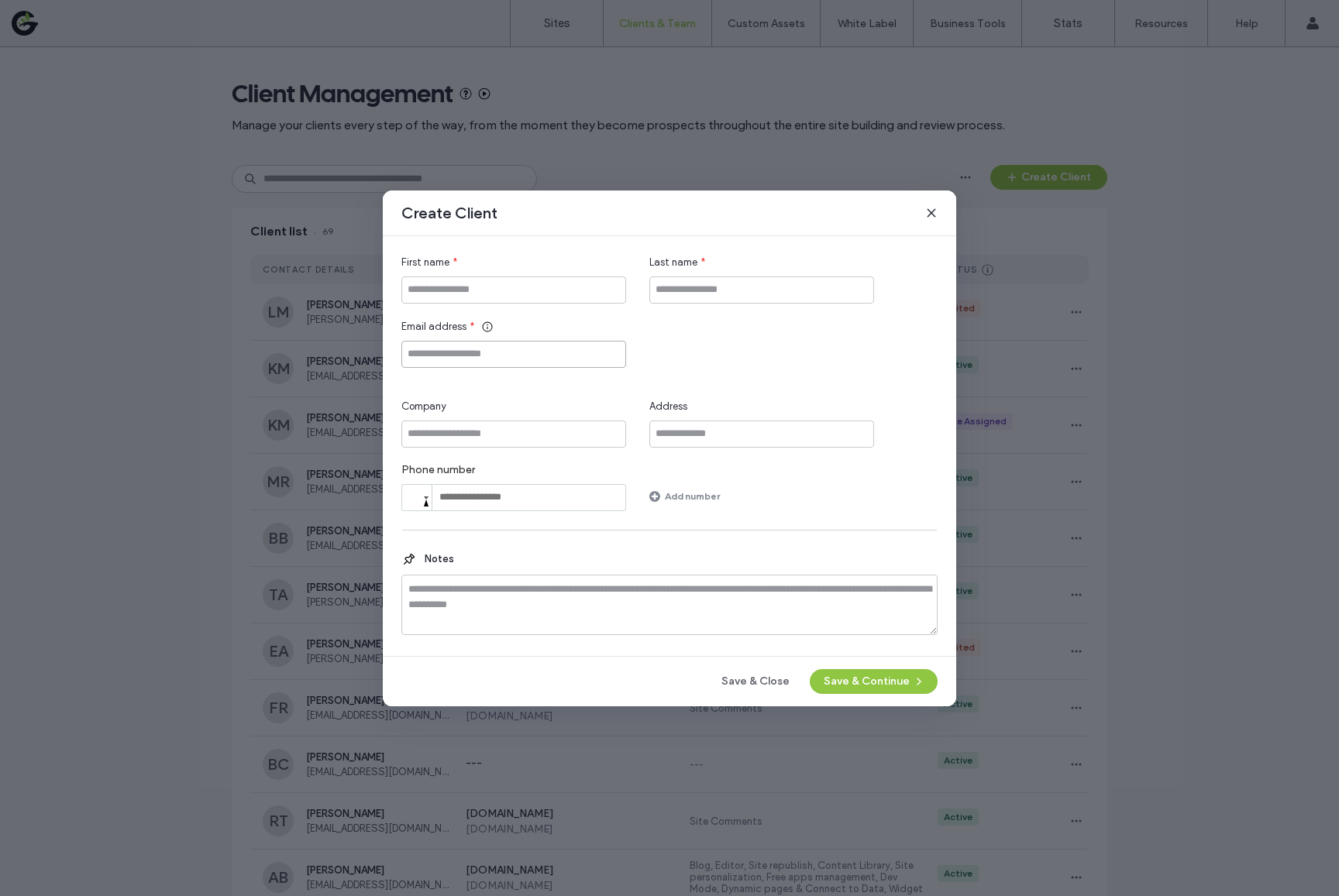
paste input "**********"
type input "**********"
type input "*******"
type input "*"
type input "**********"
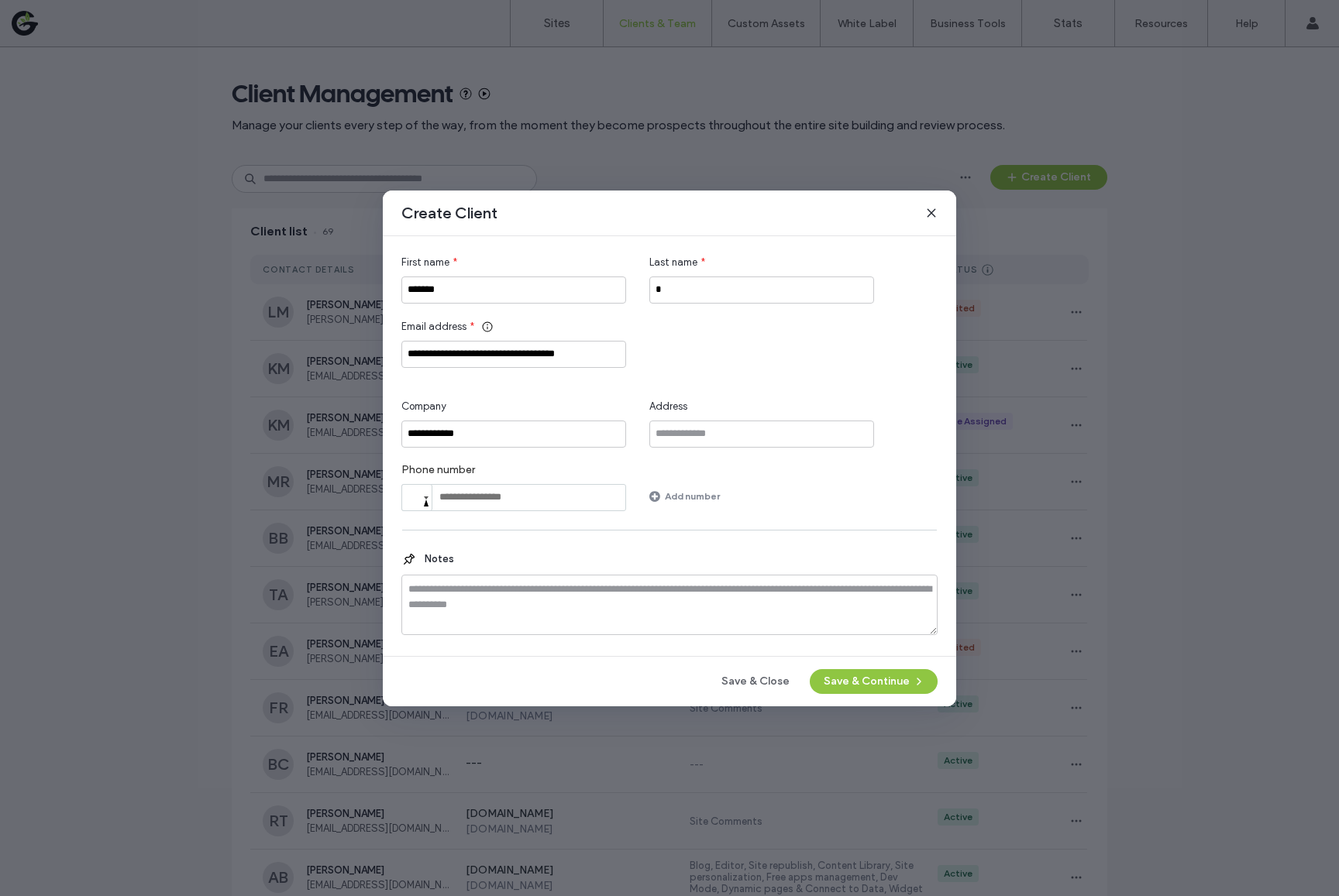
click at [850, 667] on div "**********" at bounding box center [670, 448] width 574 height 515
click at [850, 697] on div "**********" at bounding box center [670, 448] width 574 height 515
click at [850, 690] on button "Save & Continue" at bounding box center [873, 681] width 128 height 25
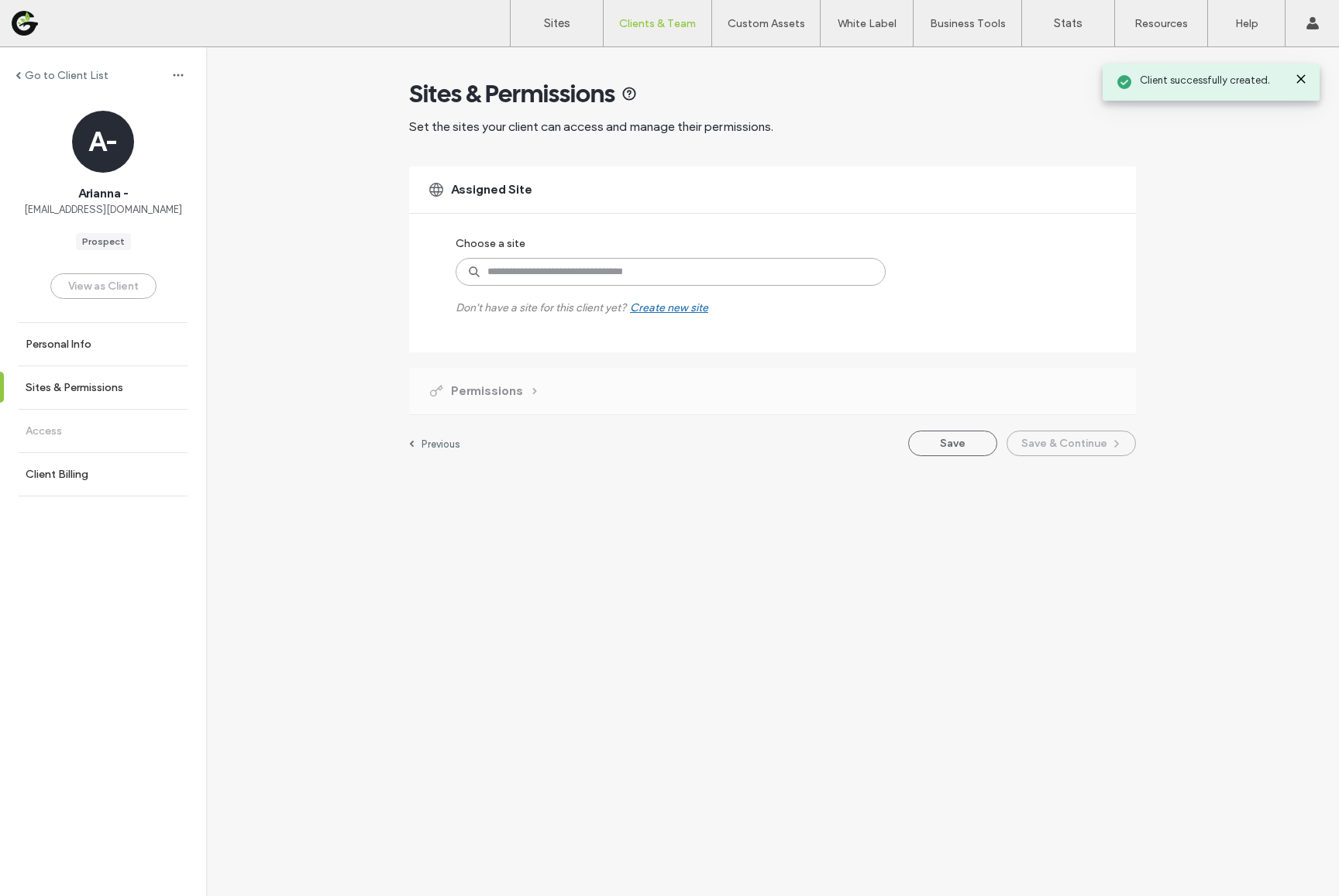
click at [530, 270] on input at bounding box center [670, 272] width 430 height 28
type input "***"
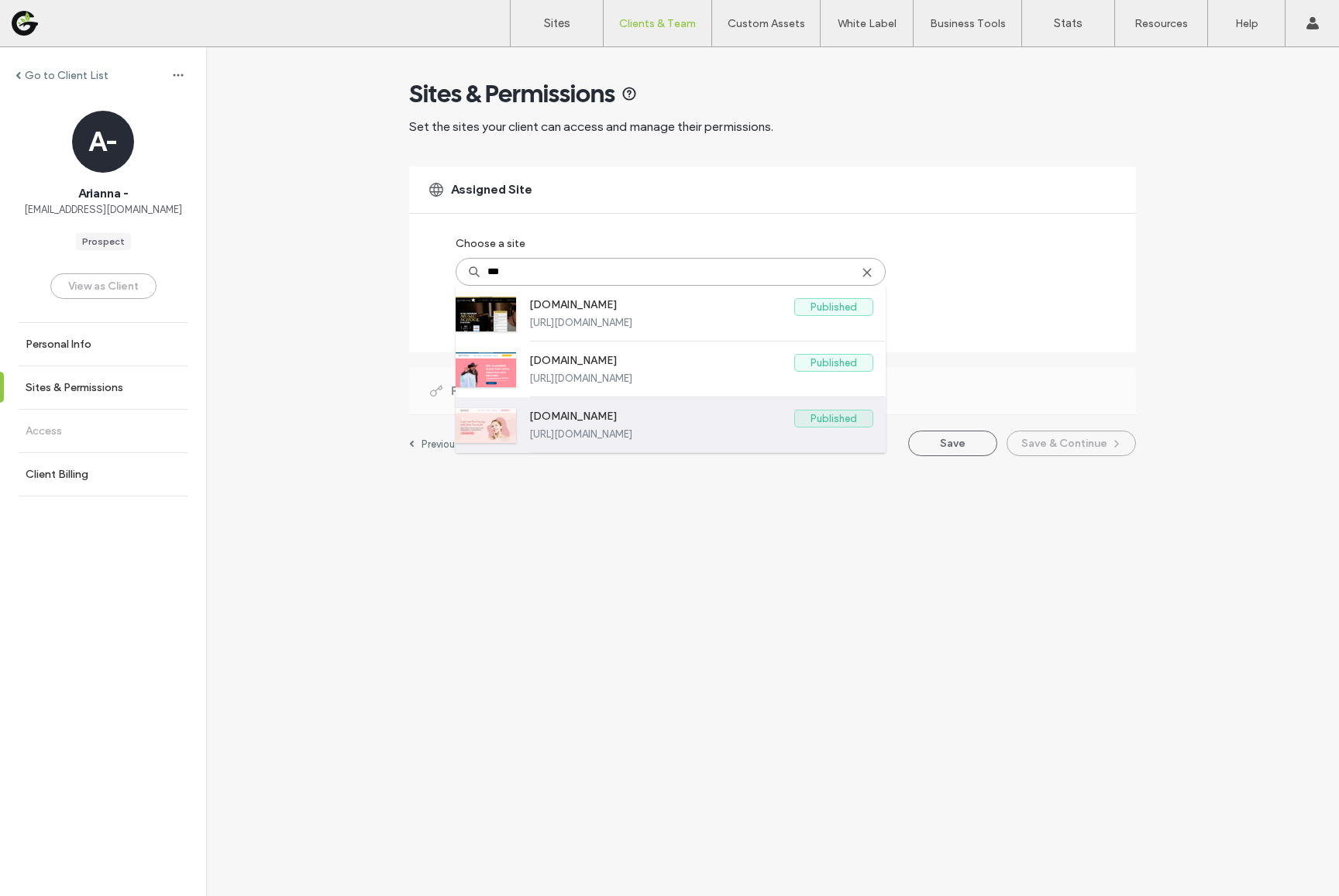
click at [530, 419] on label "[DOMAIN_NAME]" at bounding box center [662, 419] width 265 height 19
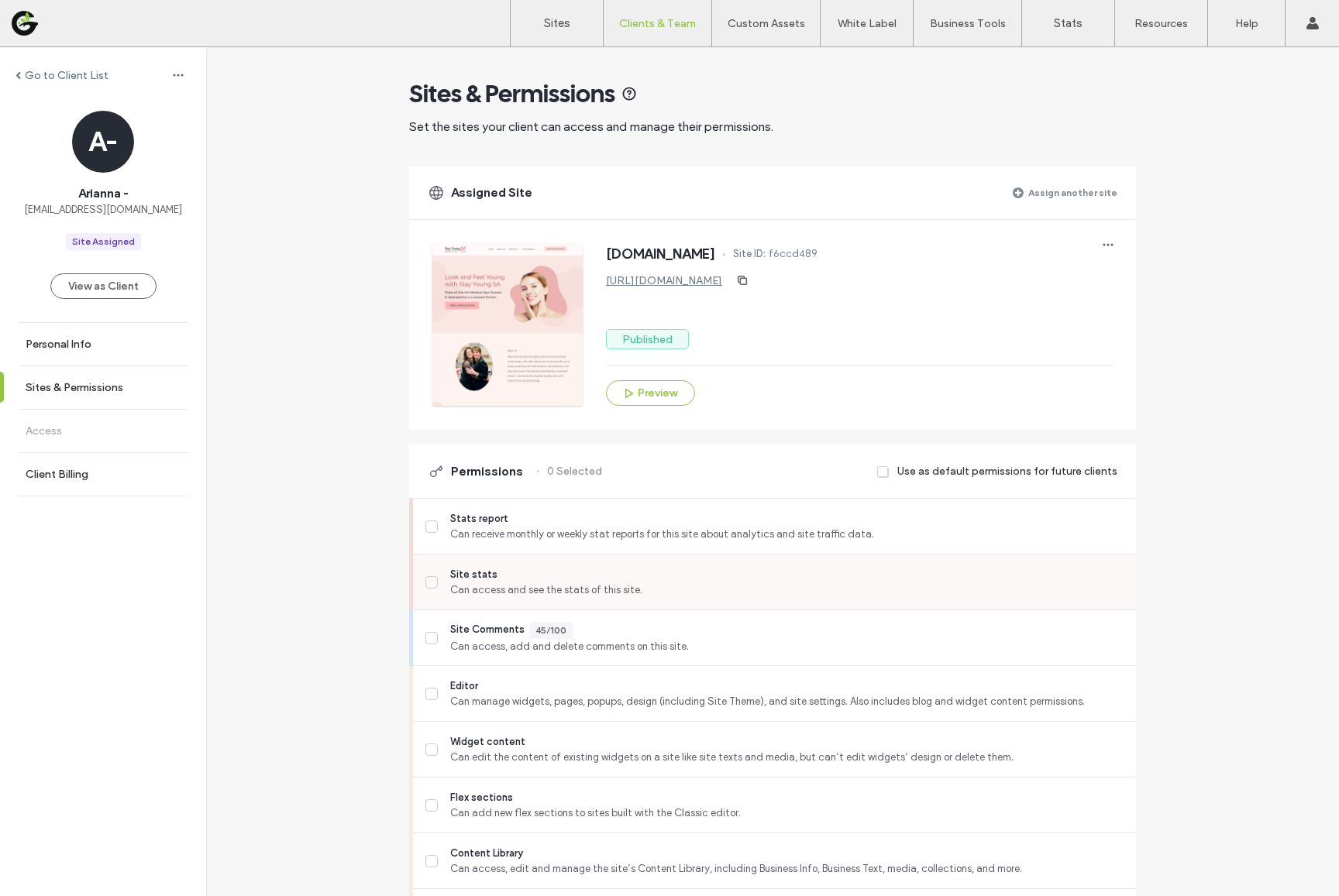
click at [502, 583] on span "Can access and see the stats of this site." at bounding box center [786, 590] width 673 height 16
click at [474, 681] on span "Editor" at bounding box center [786, 686] width 673 height 16
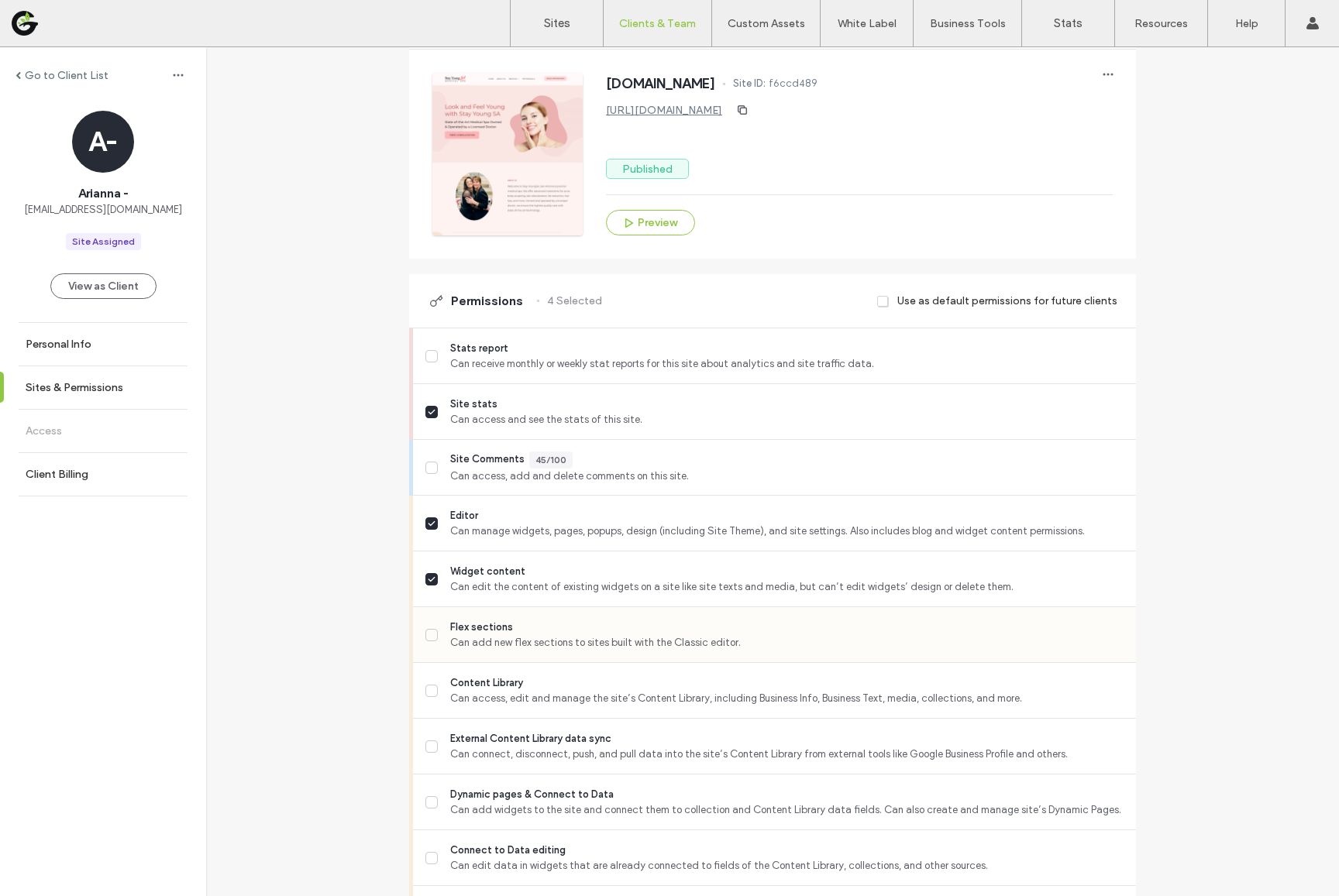
scroll to position [395, 0]
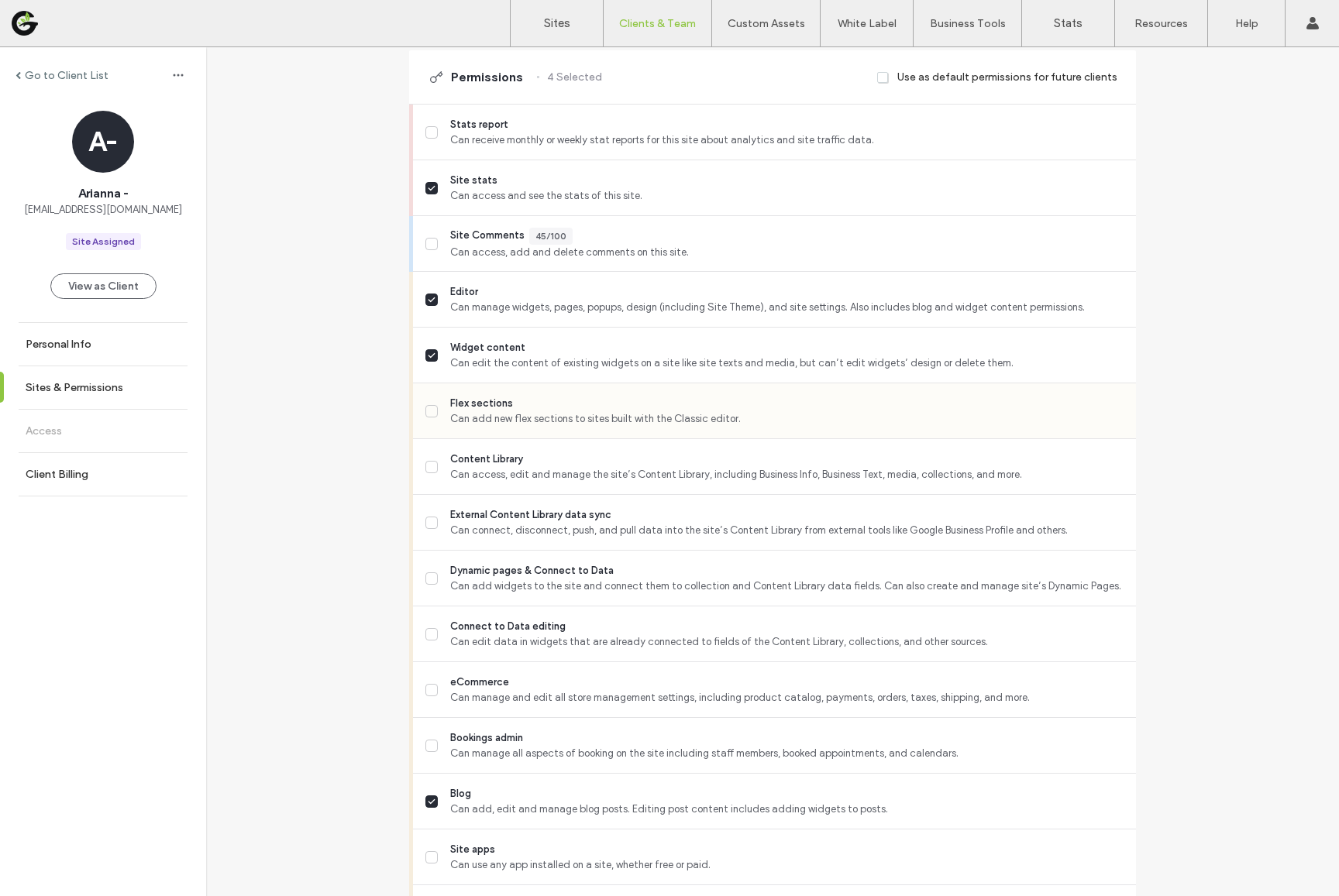
click at [466, 430] on div "Flex sections Can add new flex sections to sites built with the Classic editor." at bounding box center [780, 411] width 710 height 55
click at [466, 494] on div "External Content Library data sync Can connect, disconnect, push, and pull data…" at bounding box center [780, 521] width 710 height 55
click at [466, 421] on span "Can add new flex sections to sites built with the Classic editor." at bounding box center [786, 420] width 673 height 16
click at [450, 461] on span "Content Library" at bounding box center [786, 459] width 673 height 16
click at [450, 522] on span "Can connect, disconnect, push, and pull data into the site’s Content Library fr…" at bounding box center [786, 530] width 673 height 16
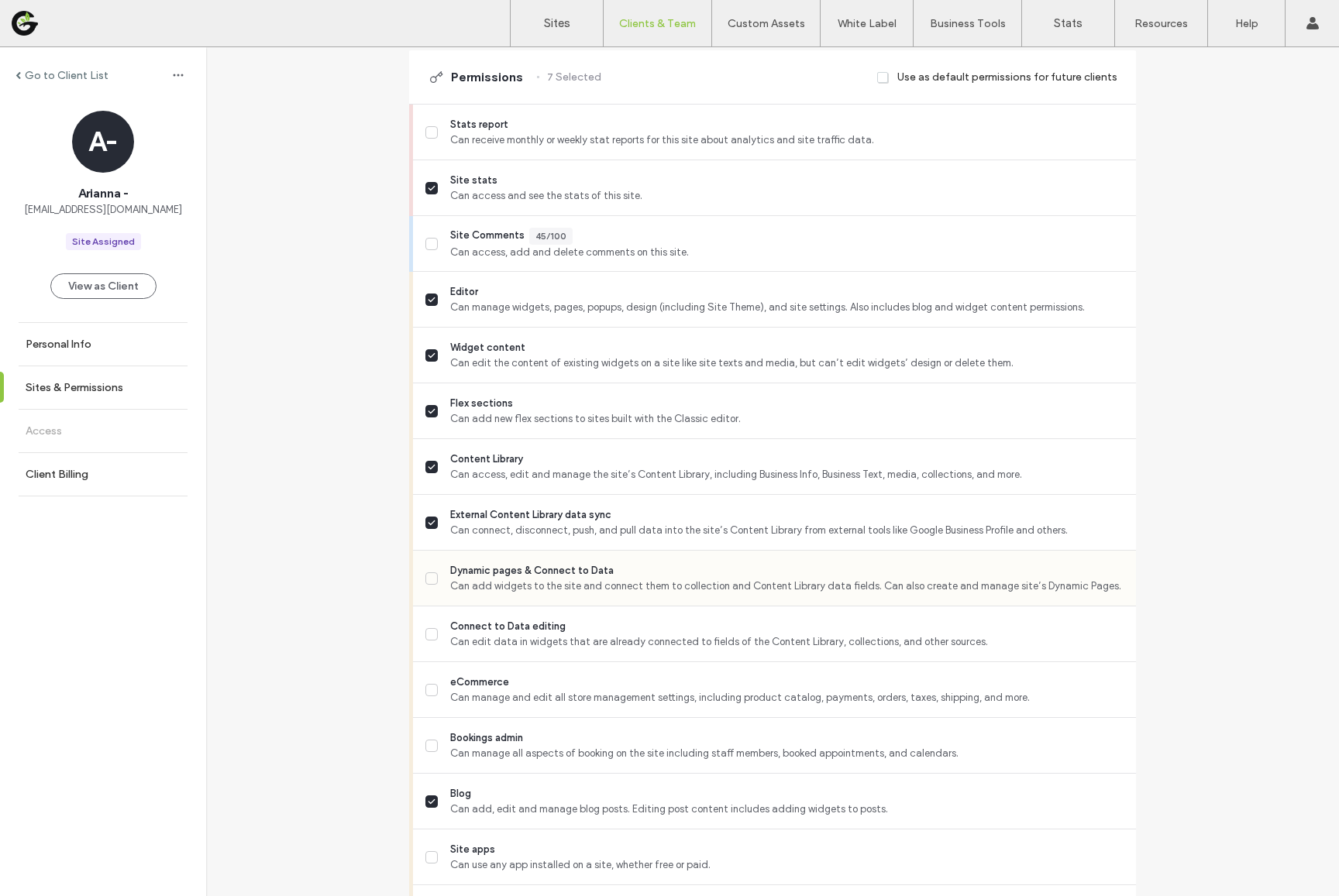
click at [450, 593] on span "Can add widgets to the site and connect them to collection and Content Library …" at bounding box center [786, 586] width 673 height 16
click at [450, 638] on span "Can edit data in widgets that are already connected to fields of the Content Li…" at bounding box center [786, 642] width 673 height 16
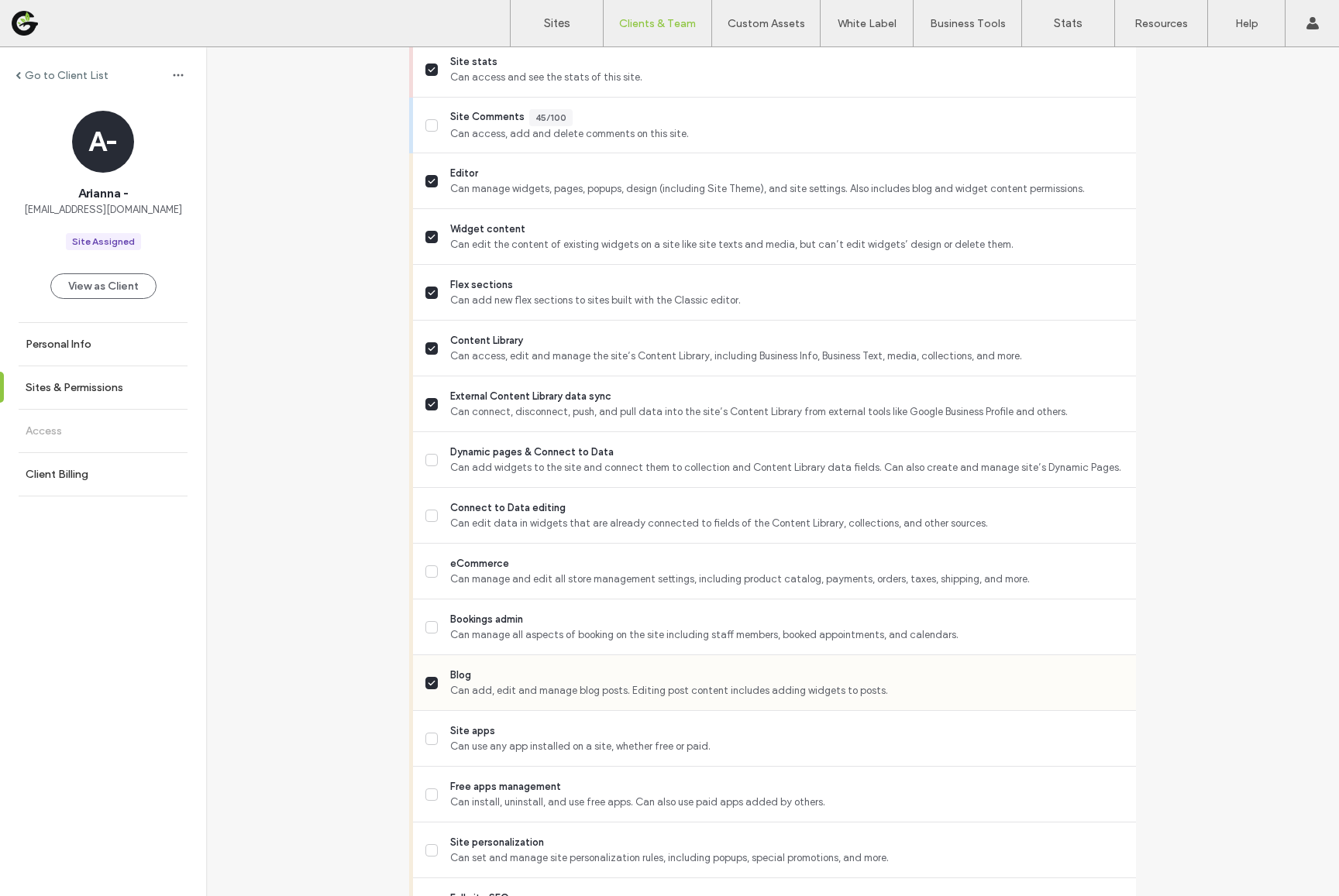
scroll to position [563, 0]
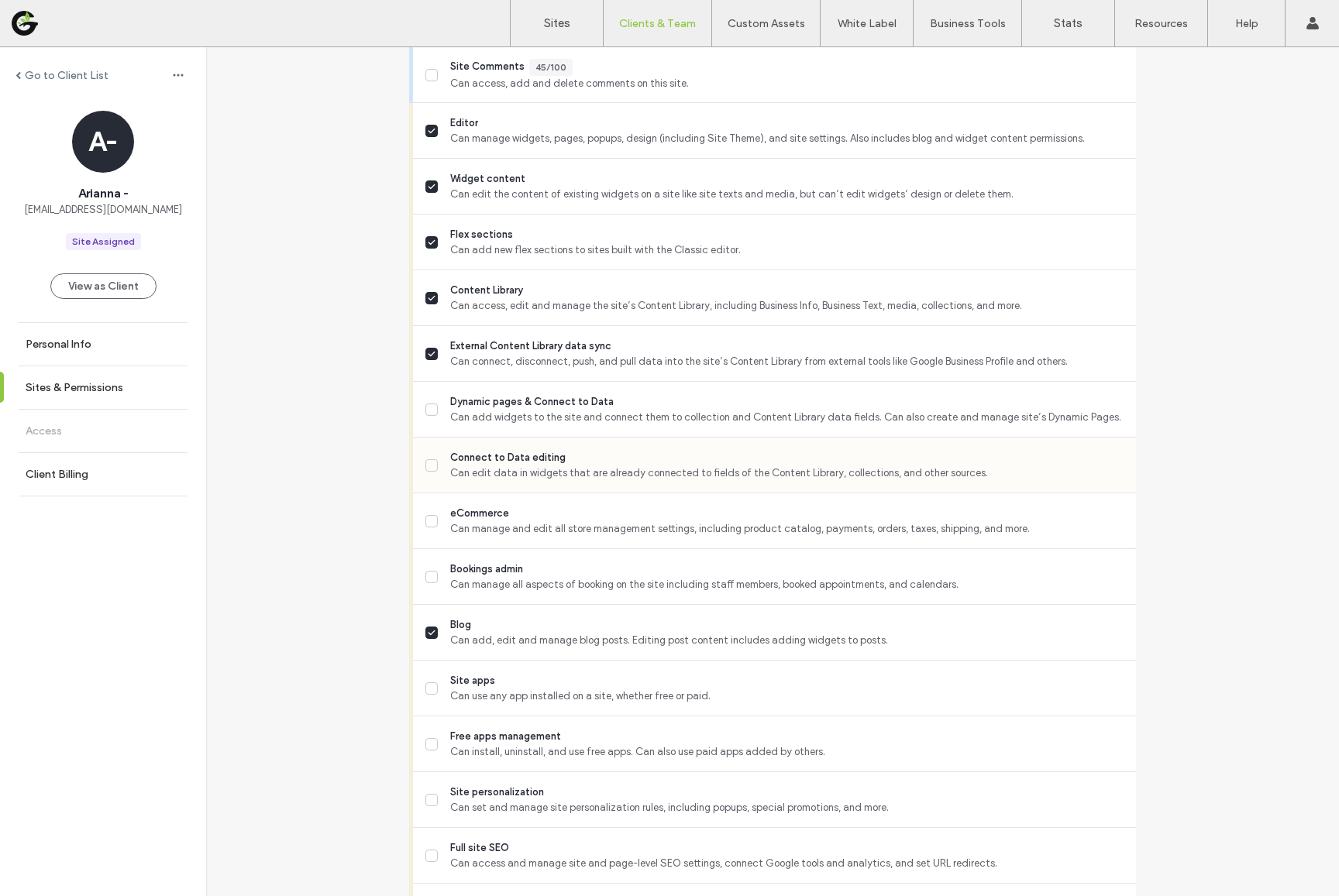
click at [450, 468] on span "Can edit data in widgets that are already connected to fields of the Content Li…" at bounding box center [786, 473] width 673 height 16
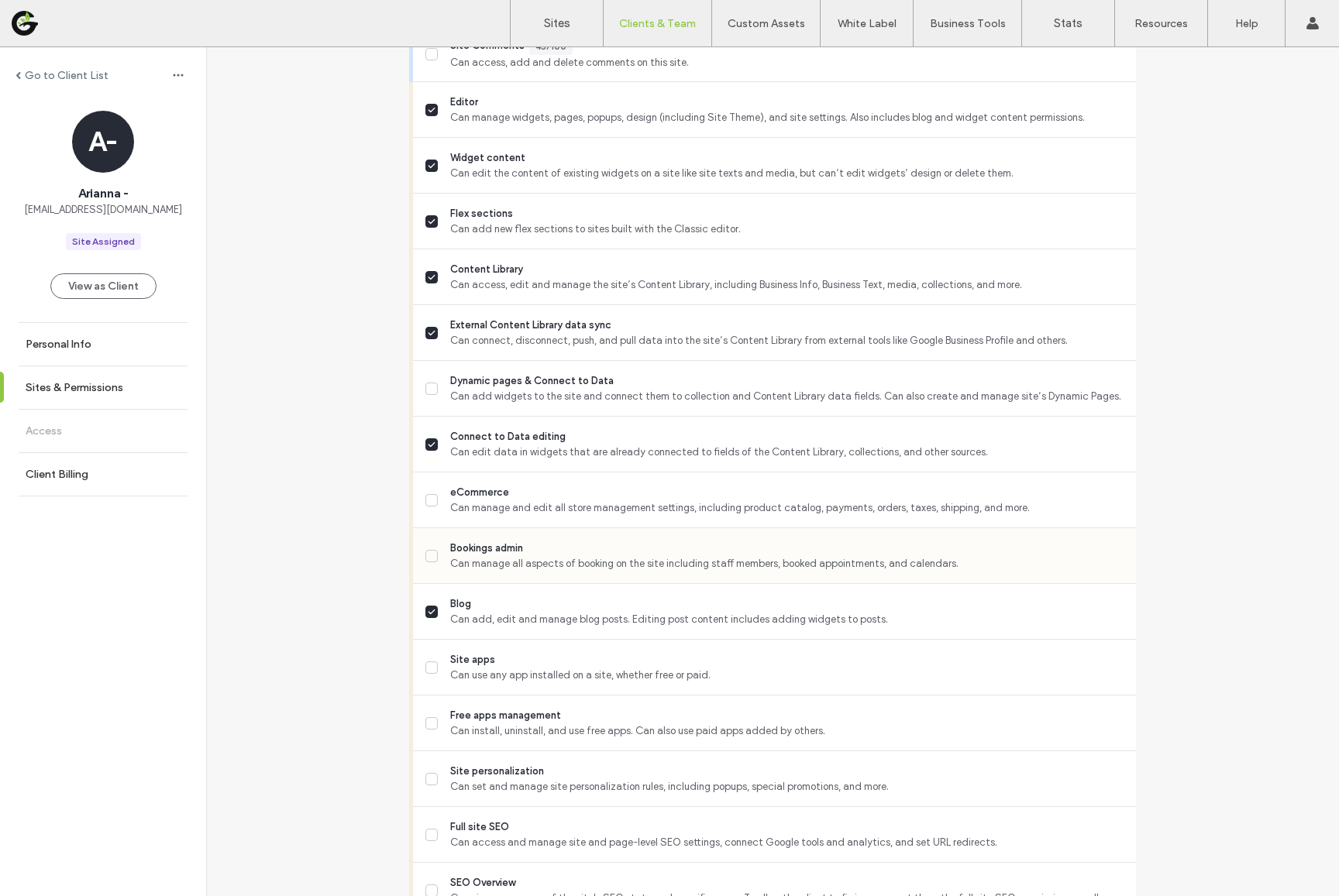
scroll to position [676, 0]
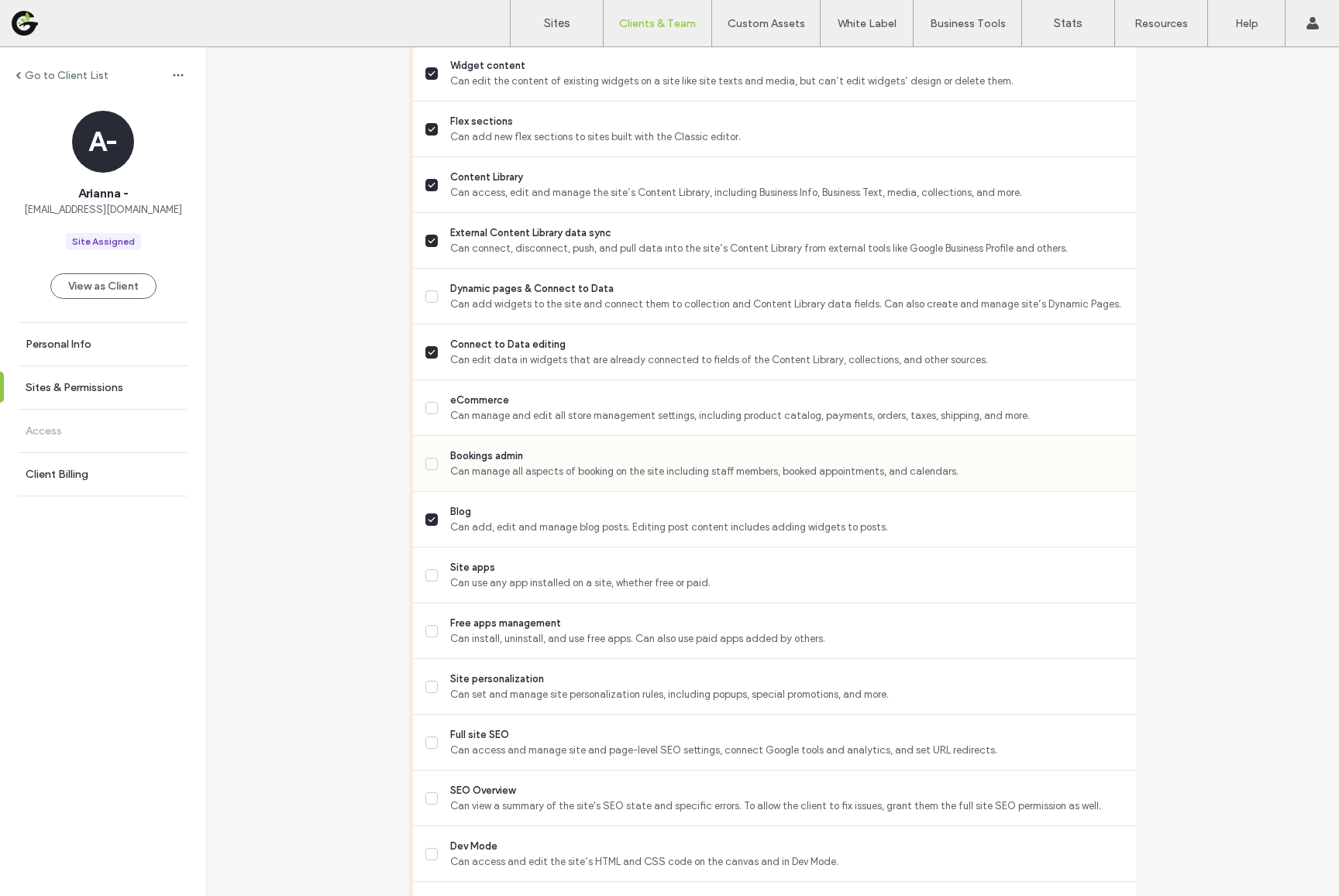
click at [448, 447] on div "Bookings admin Can manage all aspects of booking on the site including staff me…" at bounding box center [780, 462] width 710 height 55
click at [450, 477] on span "Can manage all aspects of booking on the site including staff members, booked a…" at bounding box center [786, 471] width 673 height 16
click at [450, 642] on span "Can install, uninstall, and use free apps. Can also use paid apps added by othe…" at bounding box center [786, 639] width 673 height 16
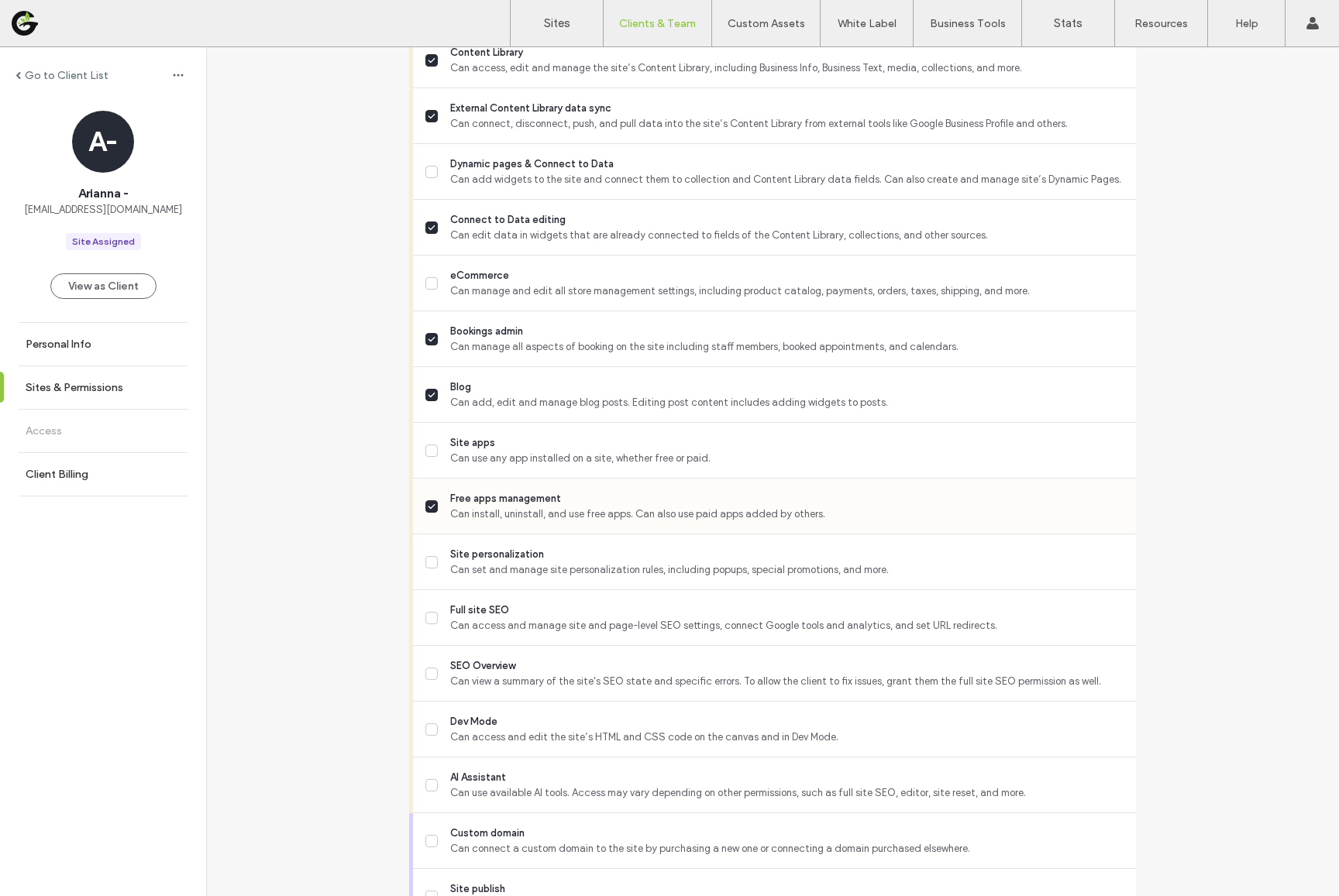
scroll to position [847, 0]
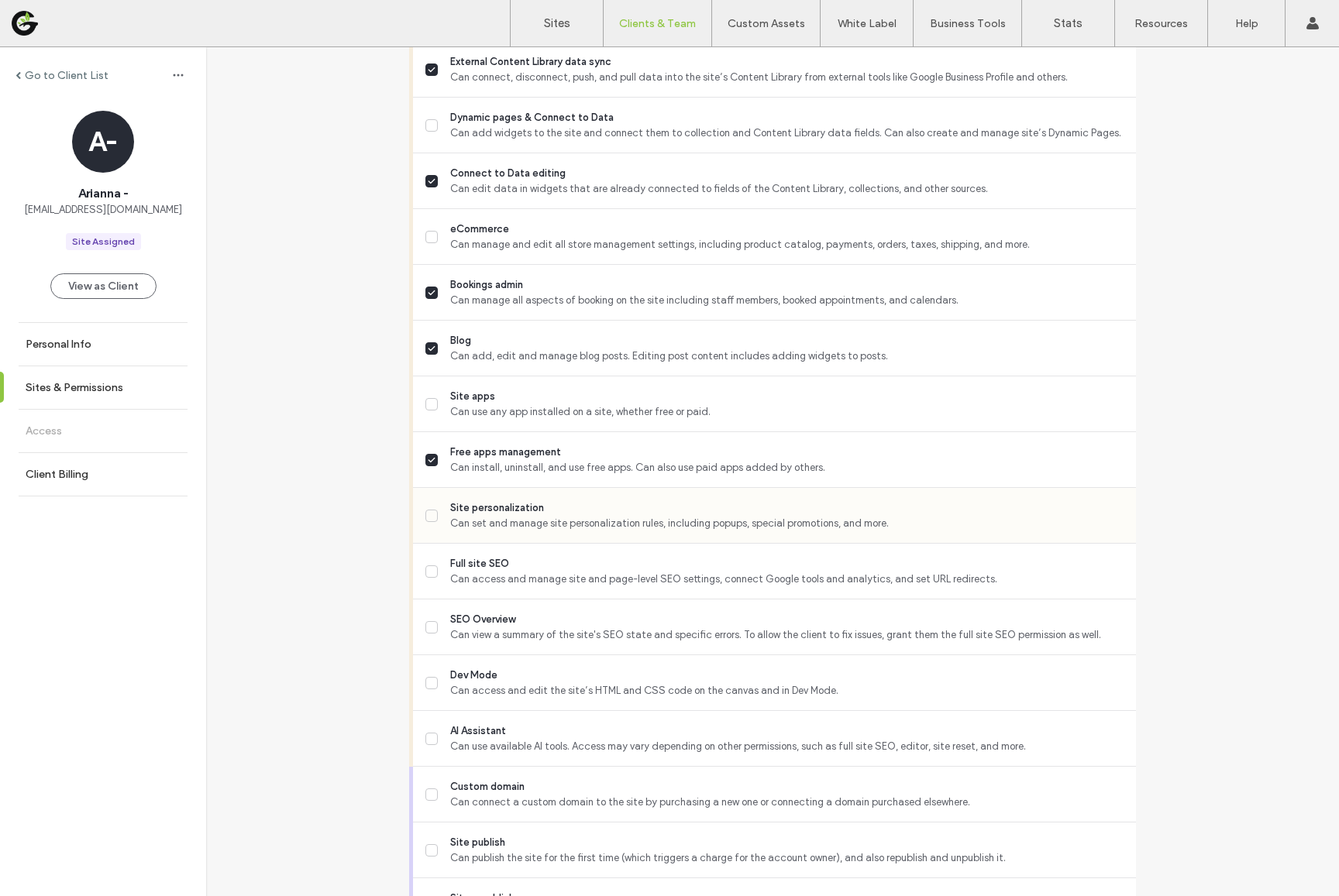
click at [450, 516] on span "Can set and manage site personalization rules, including popups, special promot…" at bounding box center [786, 523] width 673 height 16
click at [450, 566] on span "Full site SEO" at bounding box center [786, 564] width 673 height 16
click at [450, 640] on span "Can view a summary of the site's SEO state and specific errors. To allow the cl…" at bounding box center [786, 635] width 673 height 16
drag, startPoint x: 450, startPoint y: 690, endPoint x: 450, endPoint y: 708, distance: 18.0
click at [450, 705] on div "Dev Mode Can access and edit the site’s HTML and CSS code on the canvas and in …" at bounding box center [780, 682] width 710 height 55
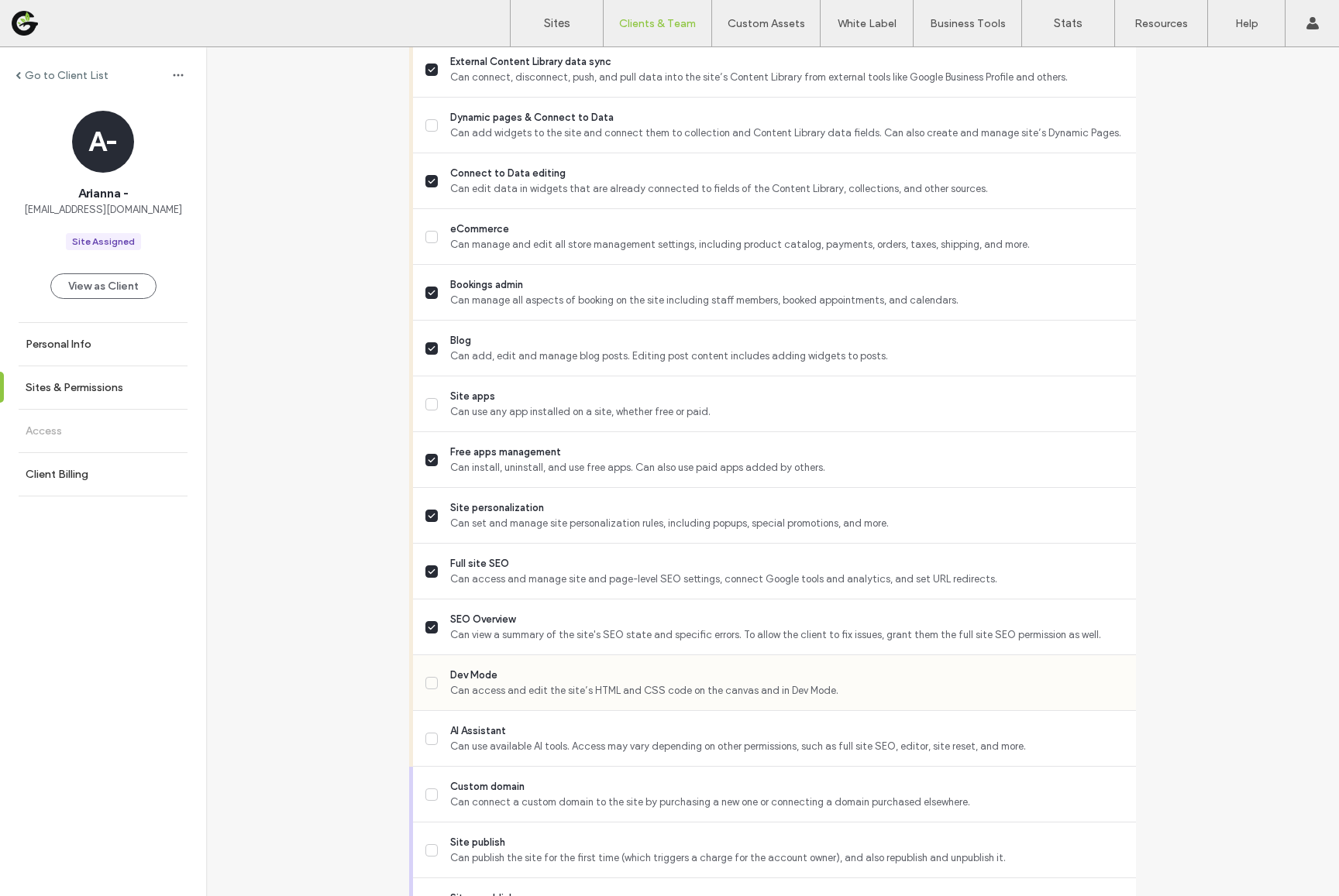
click at [450, 676] on span "Dev Mode" at bounding box center [786, 675] width 673 height 16
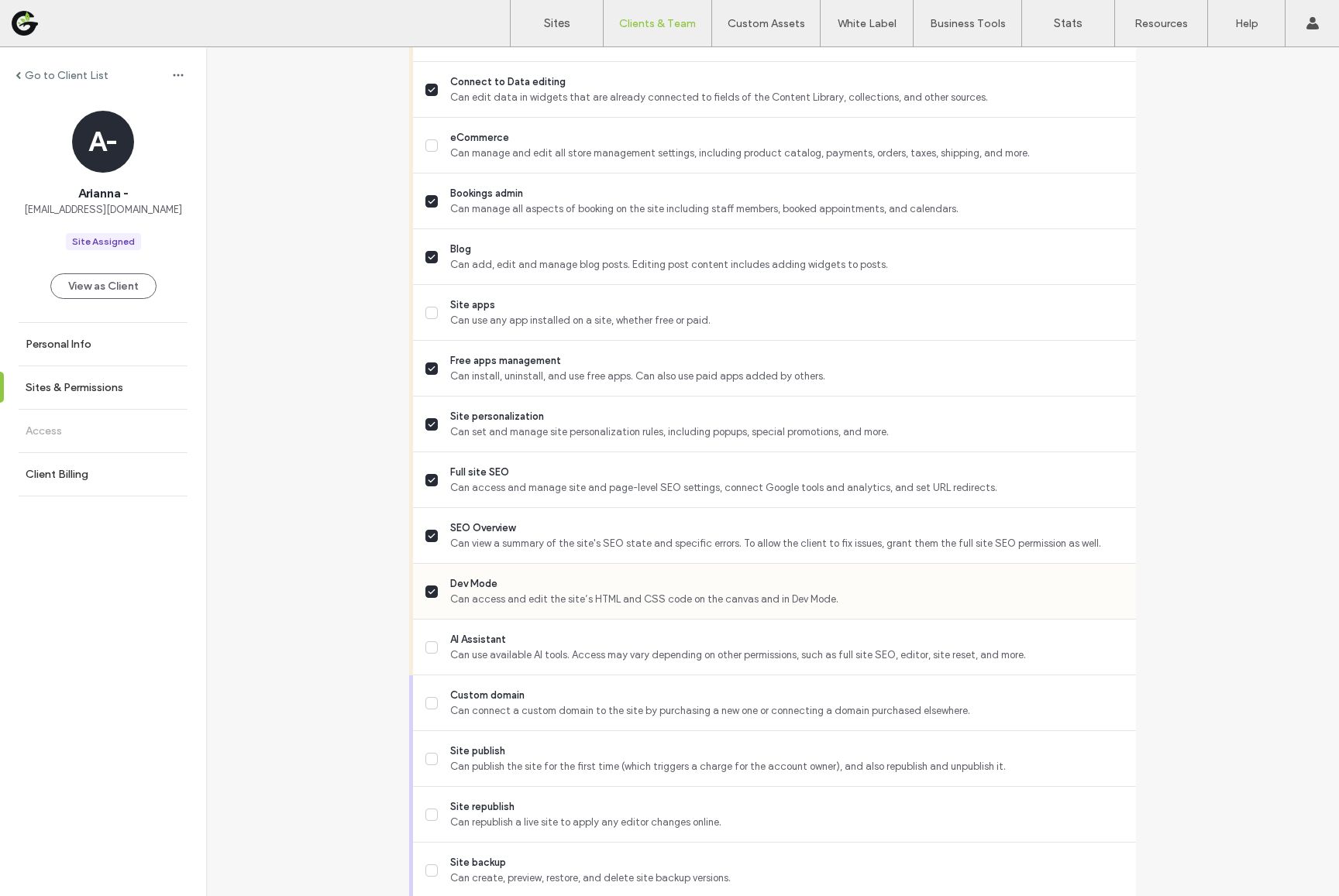
scroll to position [1053, 0]
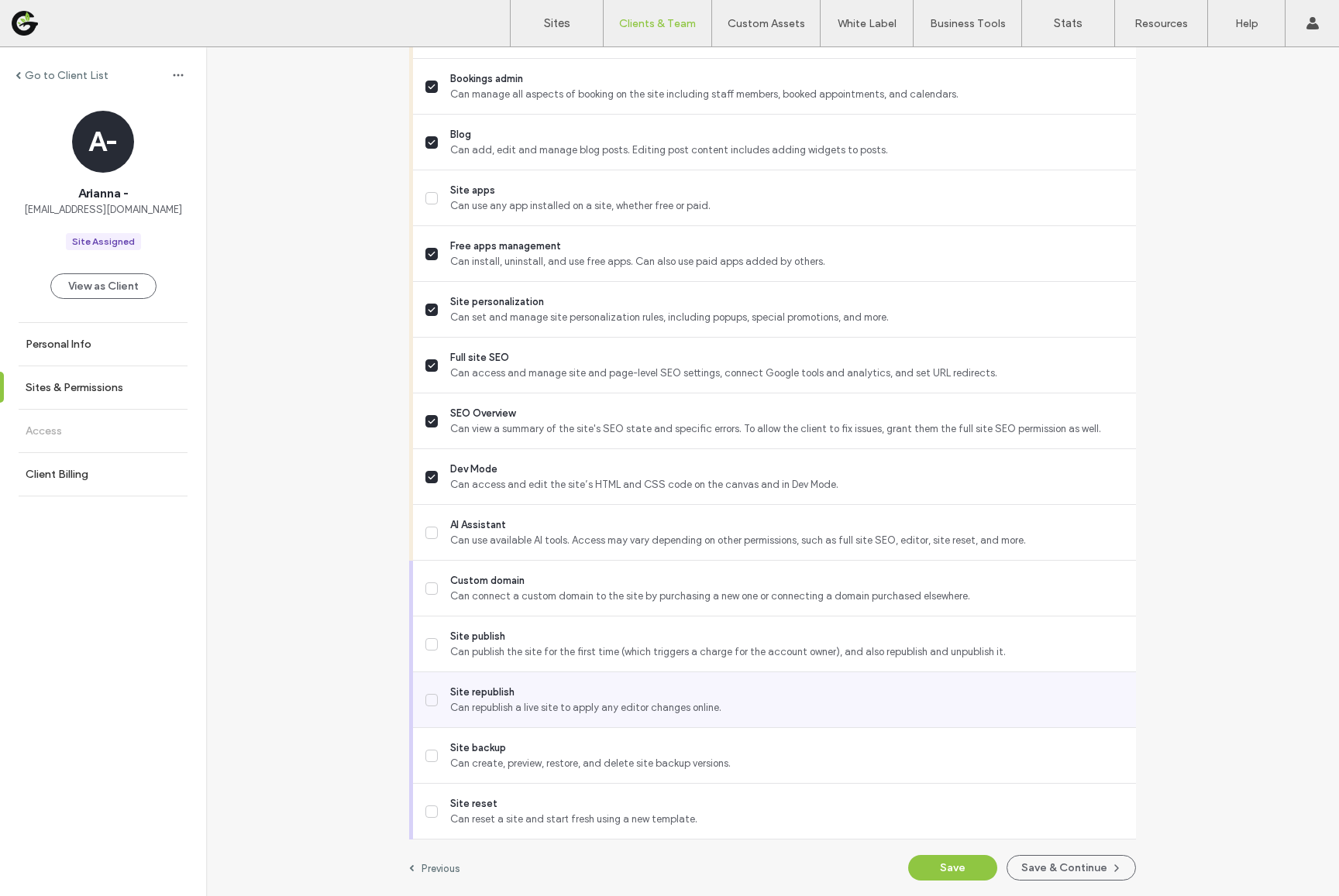
click at [450, 691] on span "Site republish" at bounding box center [786, 692] width 673 height 16
click at [929, 863] on button "Save" at bounding box center [952, 868] width 89 height 26
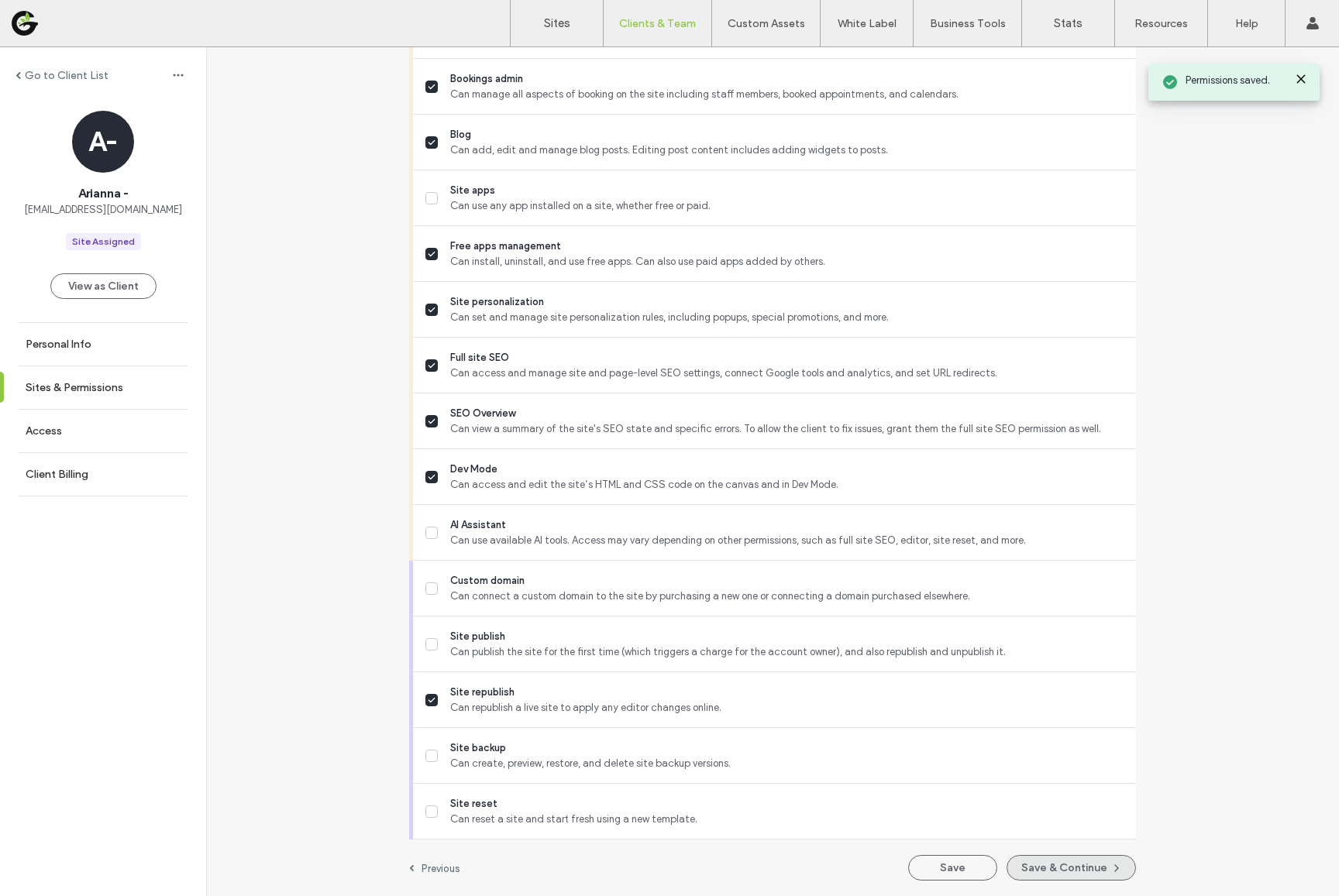
click at [1025, 869] on button "Save & Continue" at bounding box center [1070, 868] width 129 height 26
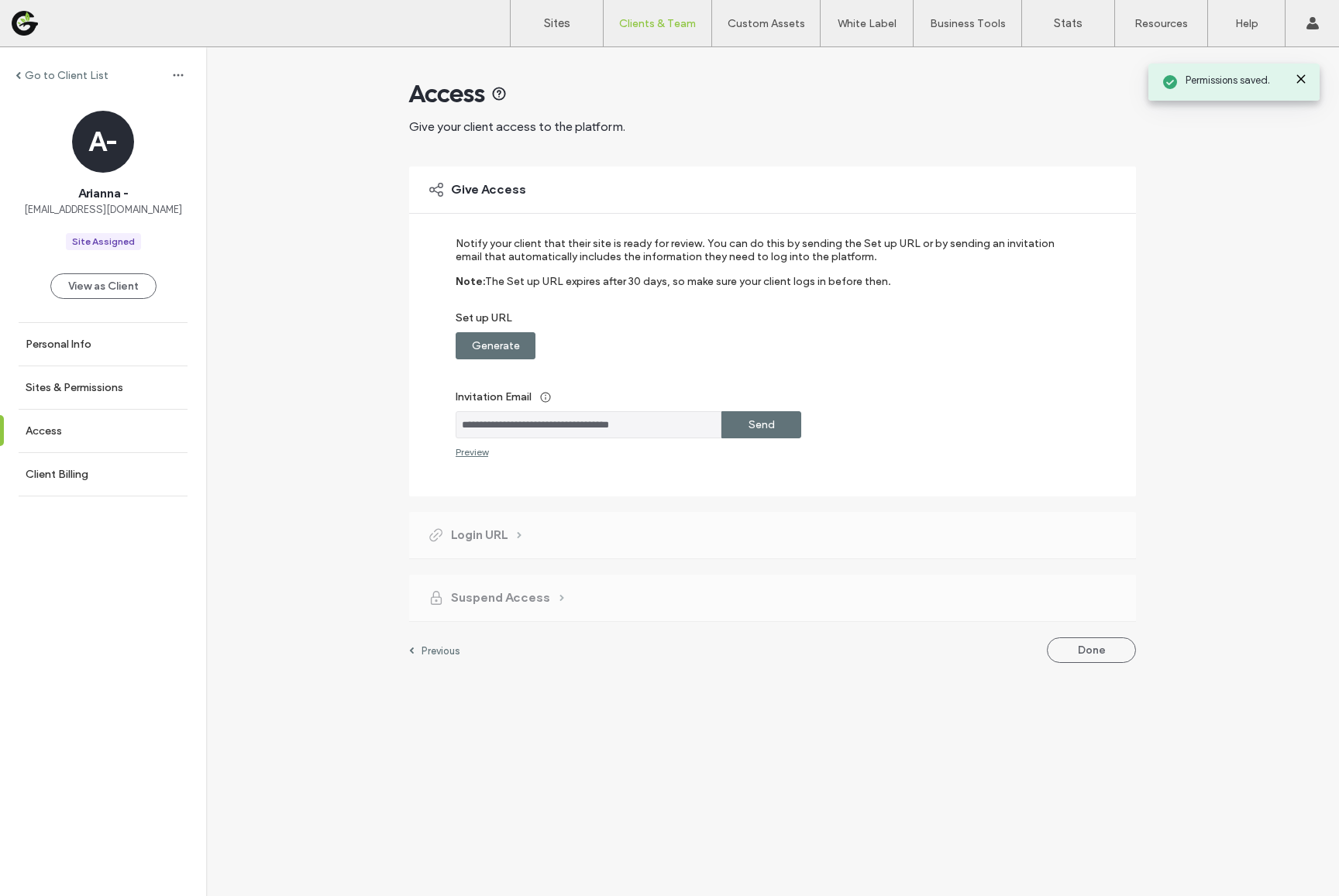
click at [739, 426] on div "Send" at bounding box center [761, 425] width 80 height 27
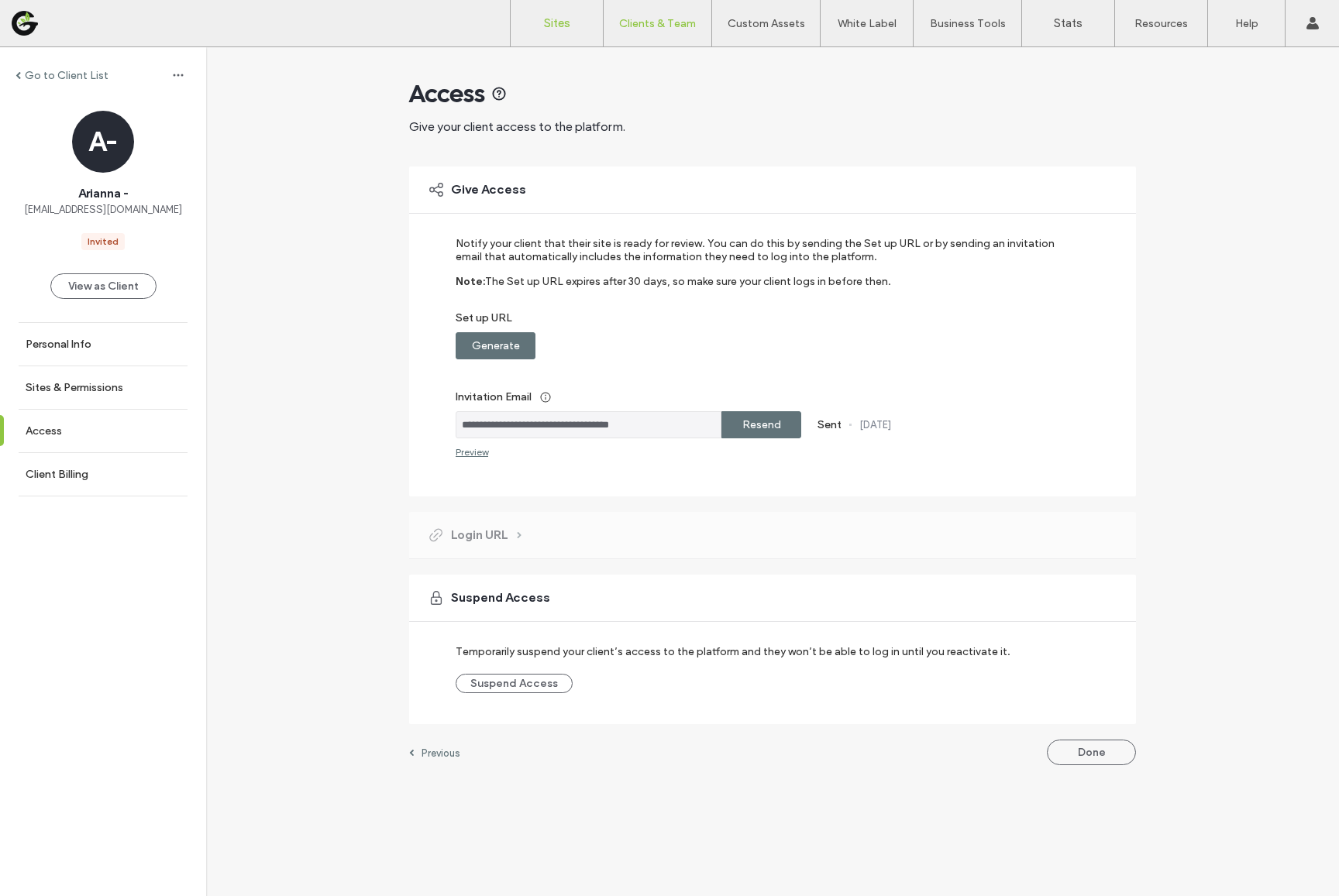
click at [565, 40] on link "Sites" at bounding box center [557, 23] width 92 height 47
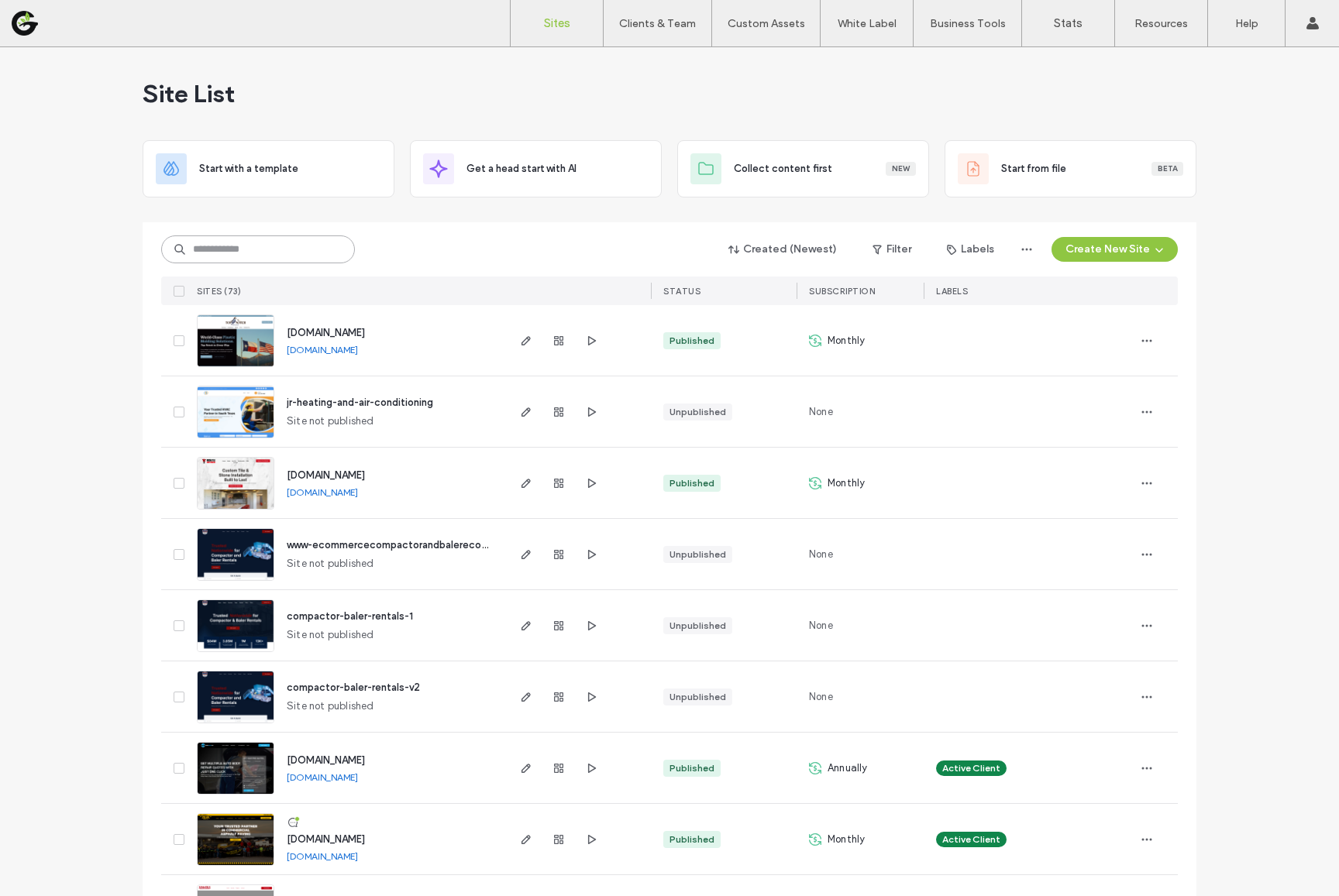
click at [200, 250] on input at bounding box center [258, 250] width 194 height 28
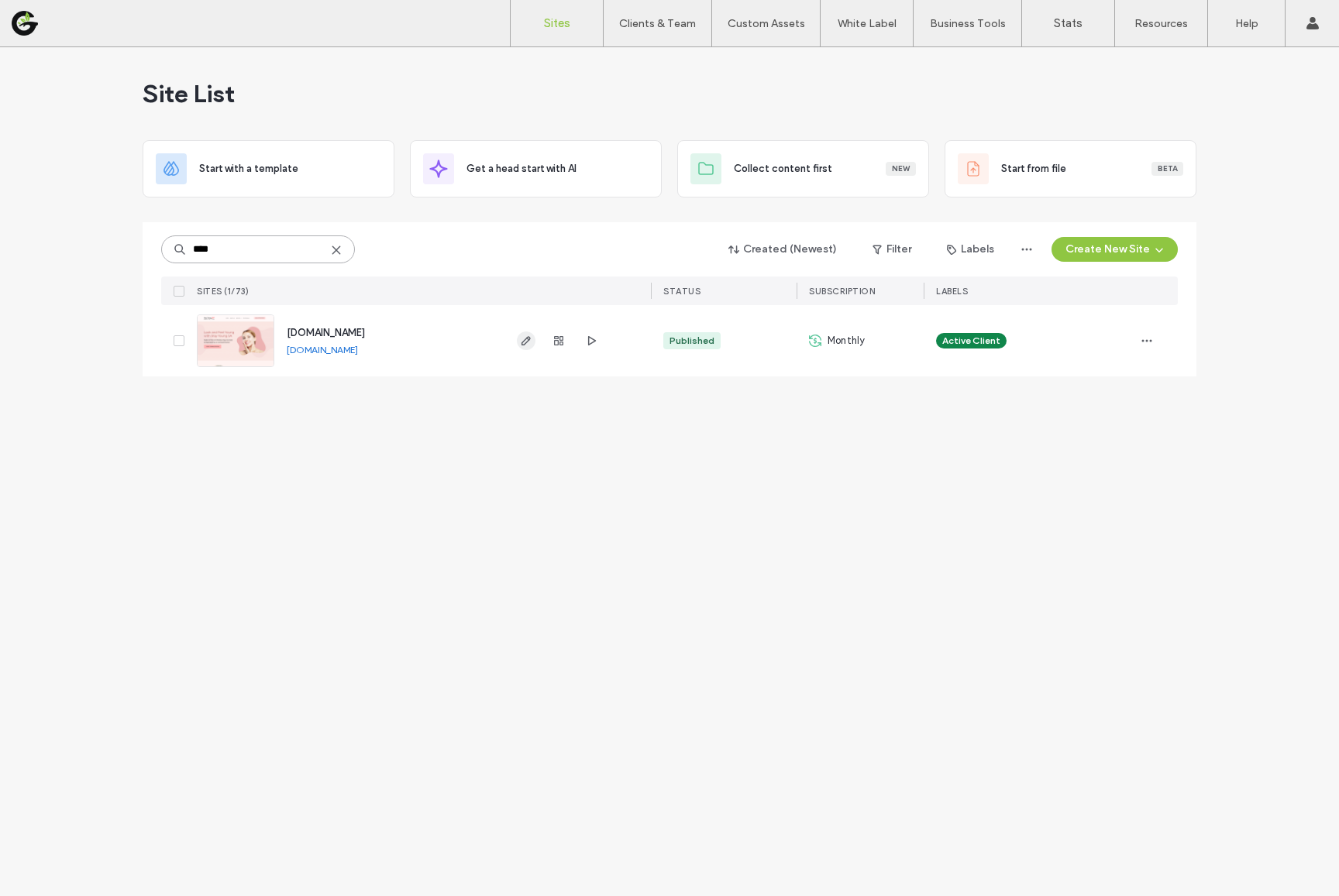
type input "****"
click at [519, 345] on span "button" at bounding box center [526, 341] width 19 height 19
